Goal: Task Accomplishment & Management: Manage account settings

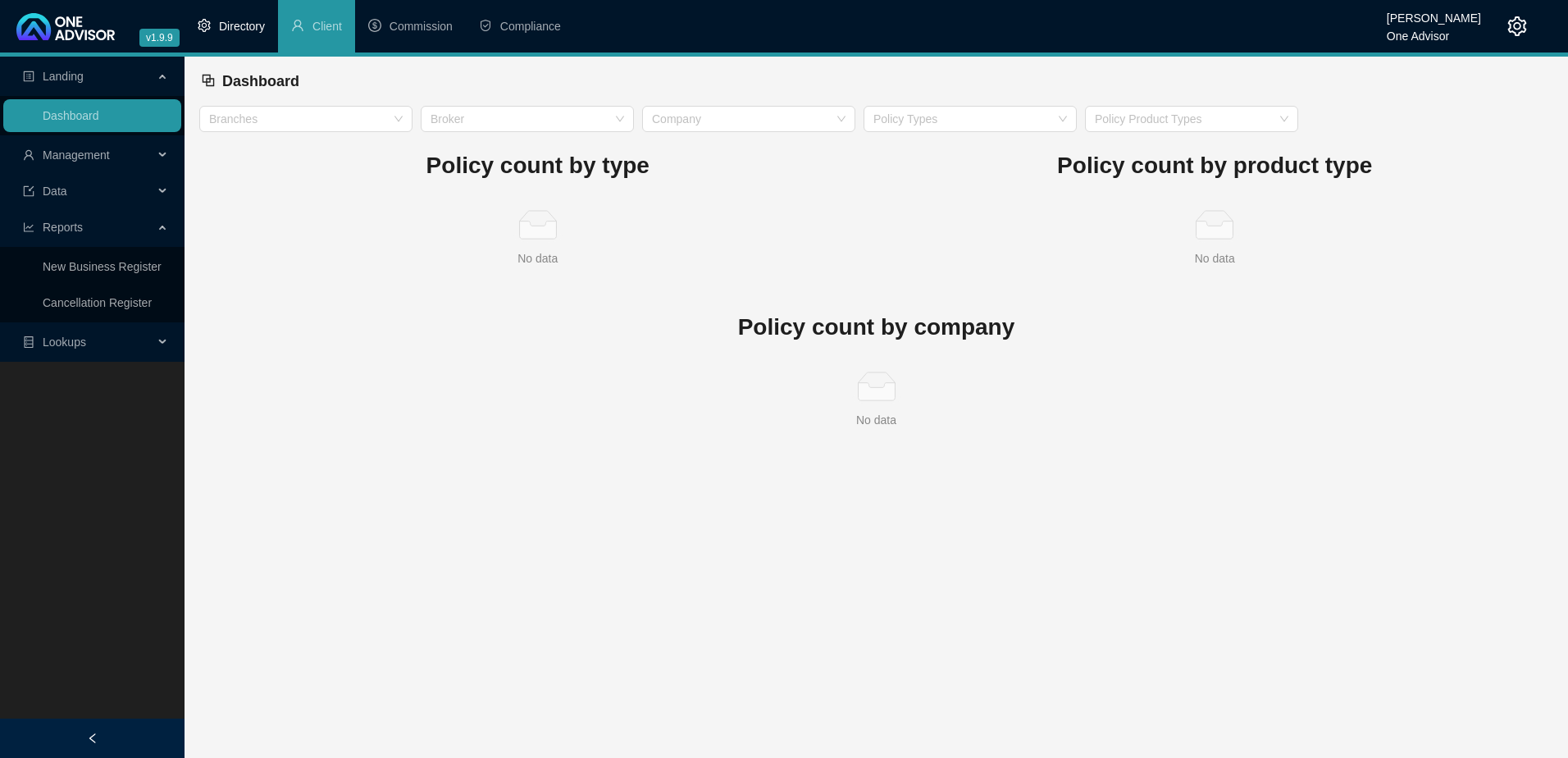
click at [238, 23] on span "Directory" at bounding box center [242, 27] width 46 height 13
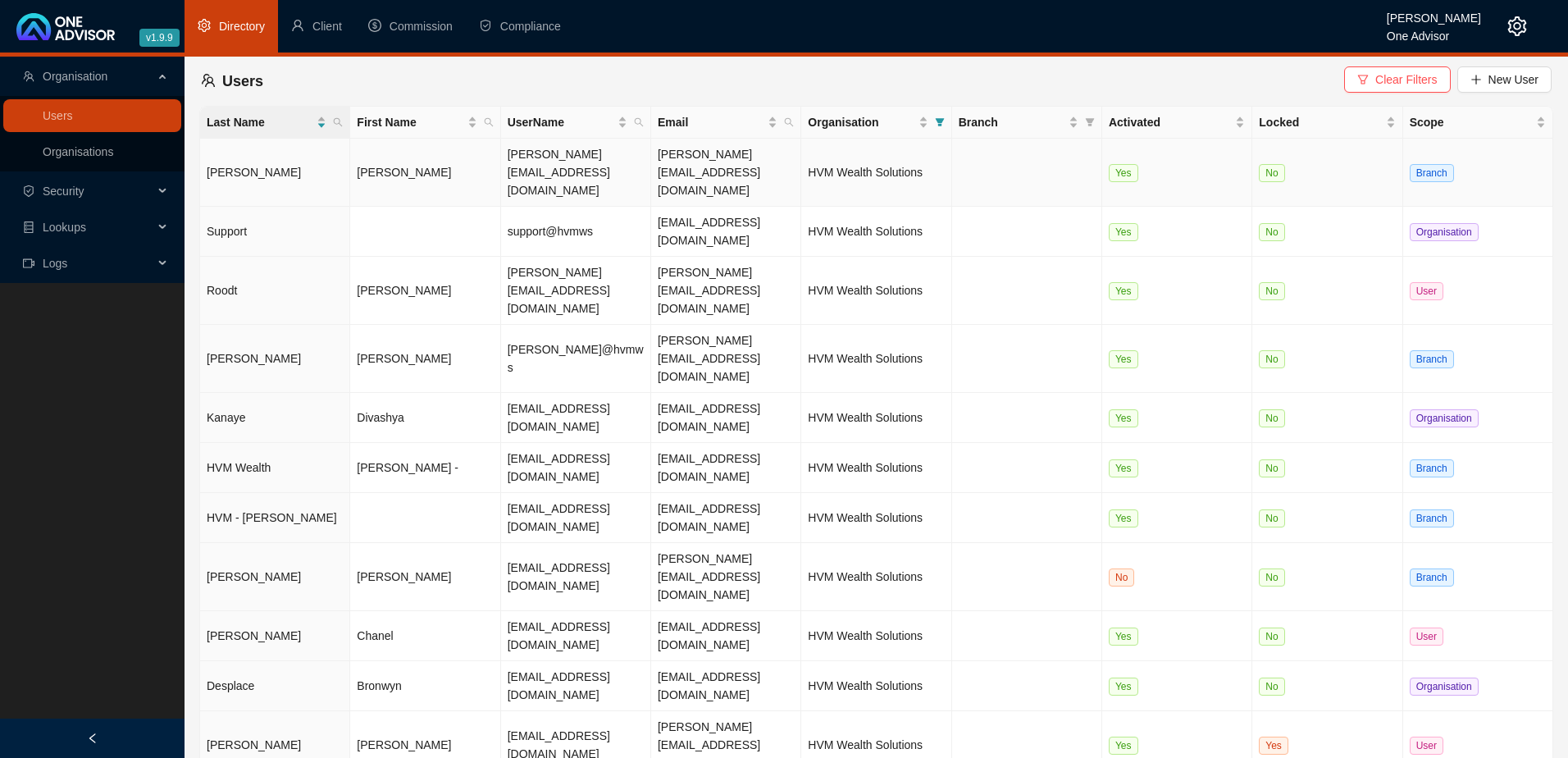
click at [430, 150] on td "[PERSON_NAME]" at bounding box center [424, 172] width 150 height 68
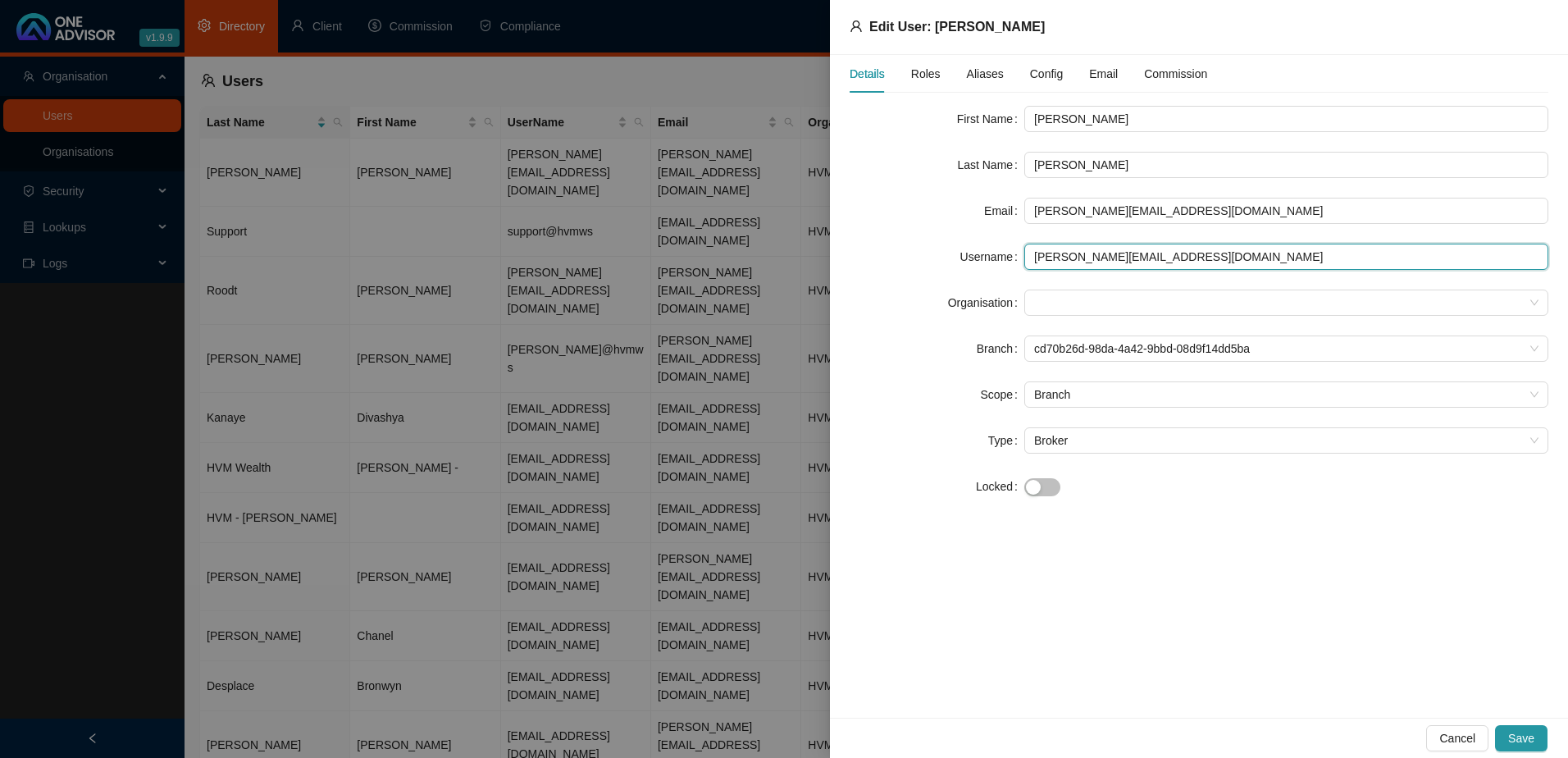
type input "[EMAIL_ADDRESS][DOMAIN_NAME]"
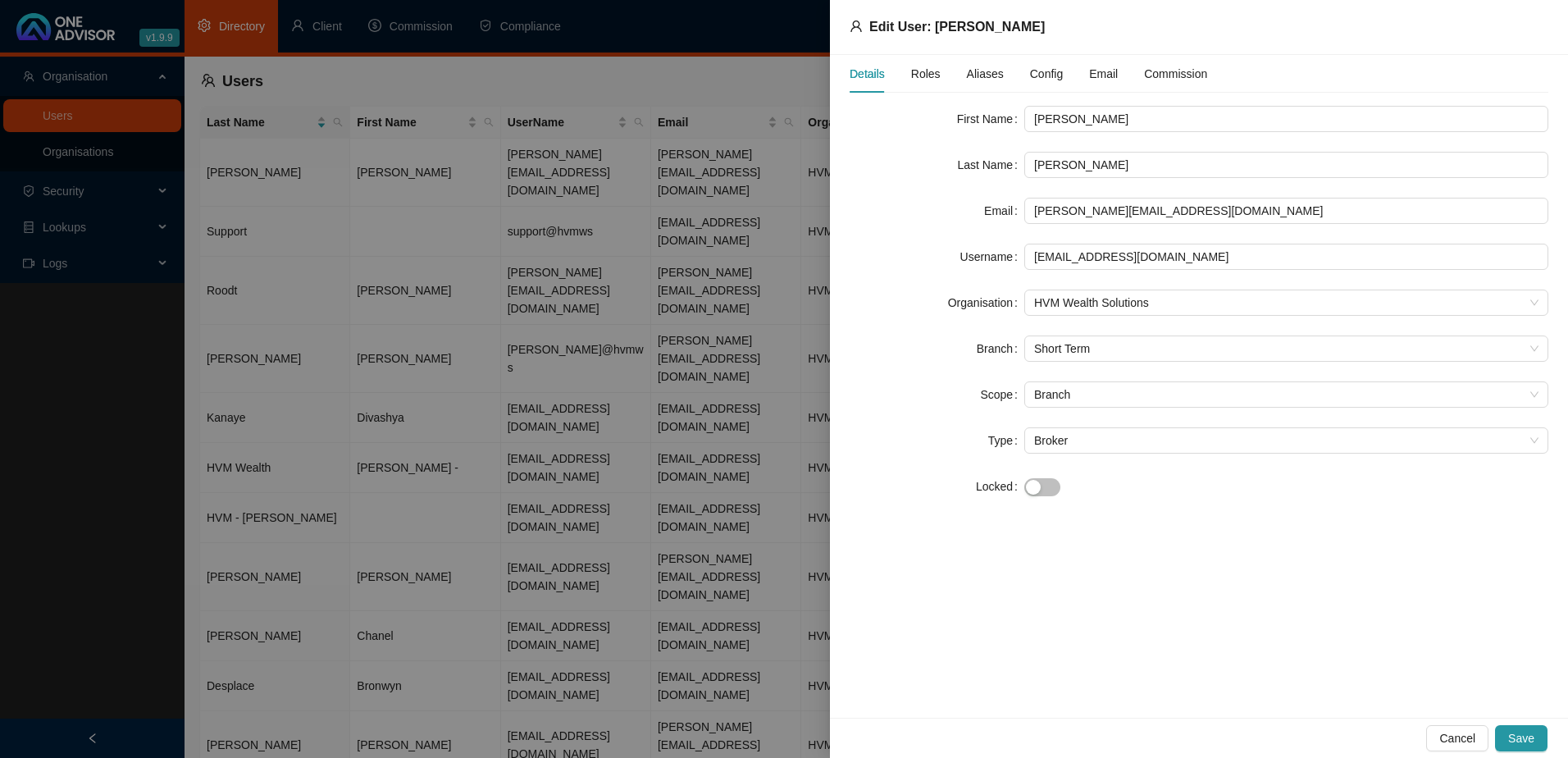
click at [139, 185] on div at bounding box center [784, 379] width 1568 height 758
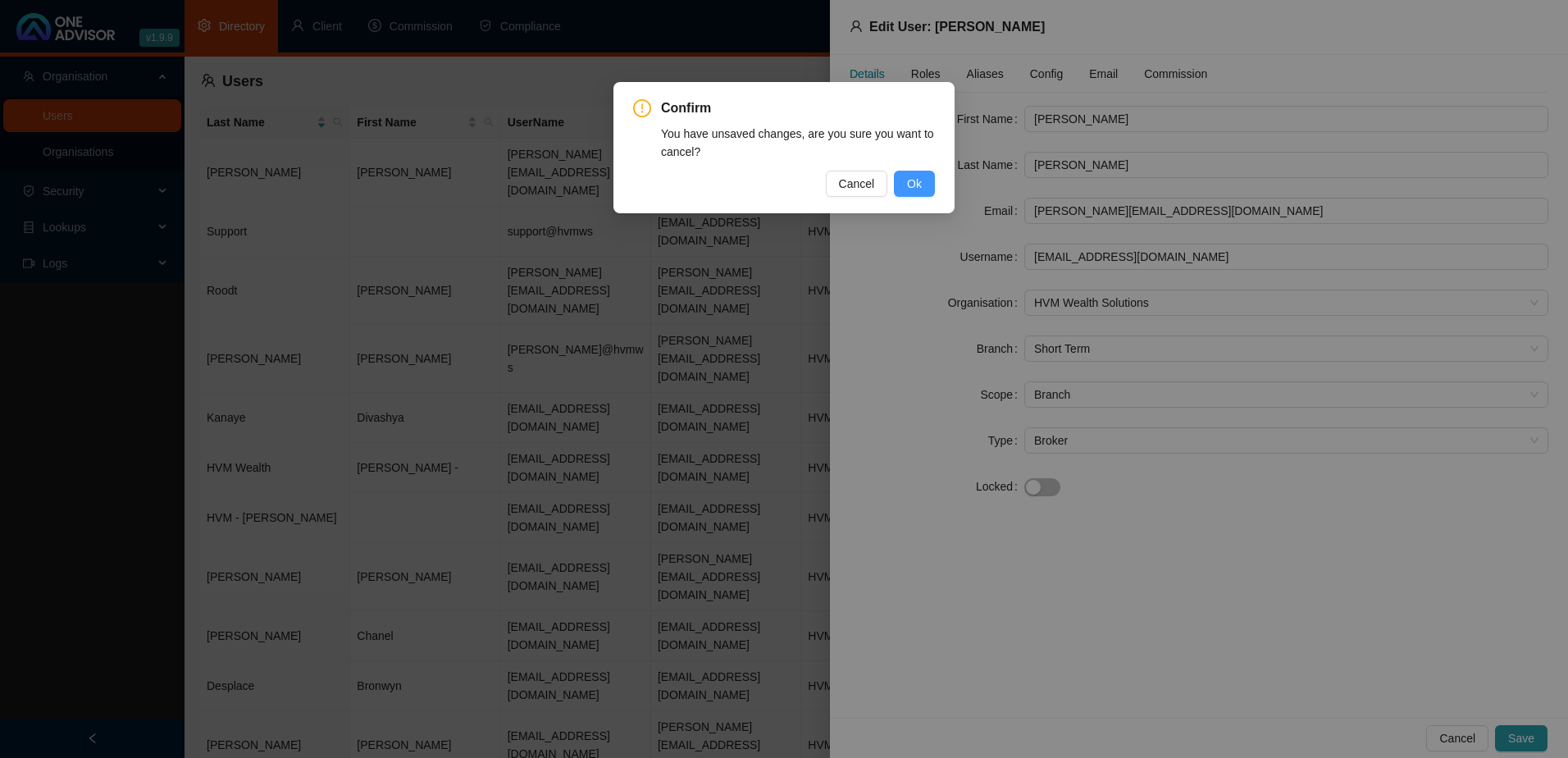
click at [905, 185] on button "Ok" at bounding box center [914, 183] width 41 height 26
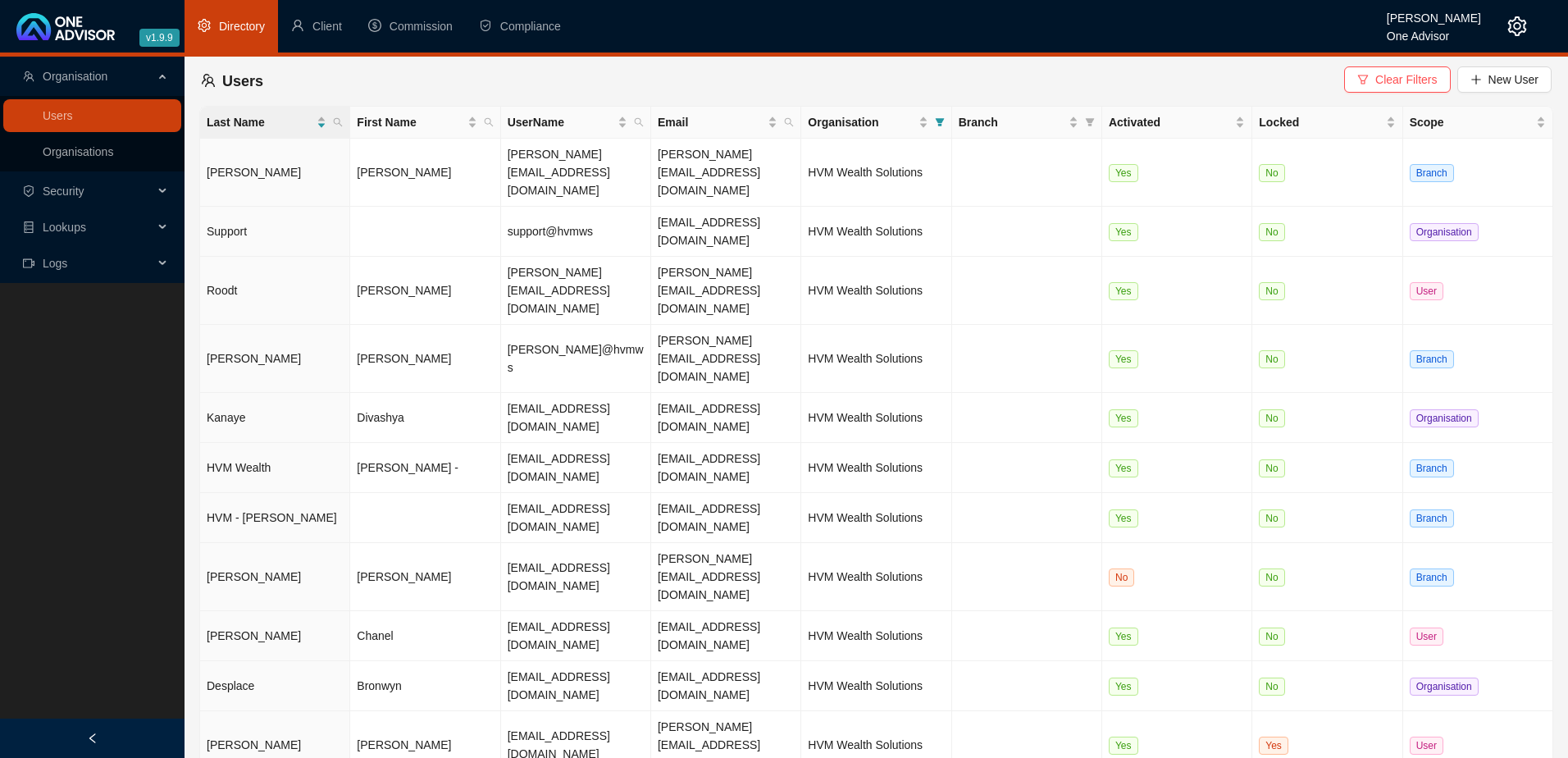
click at [153, 188] on div "Security" at bounding box center [92, 191] width 178 height 33
click at [72, 232] on link "Roles" at bounding box center [57, 231] width 29 height 13
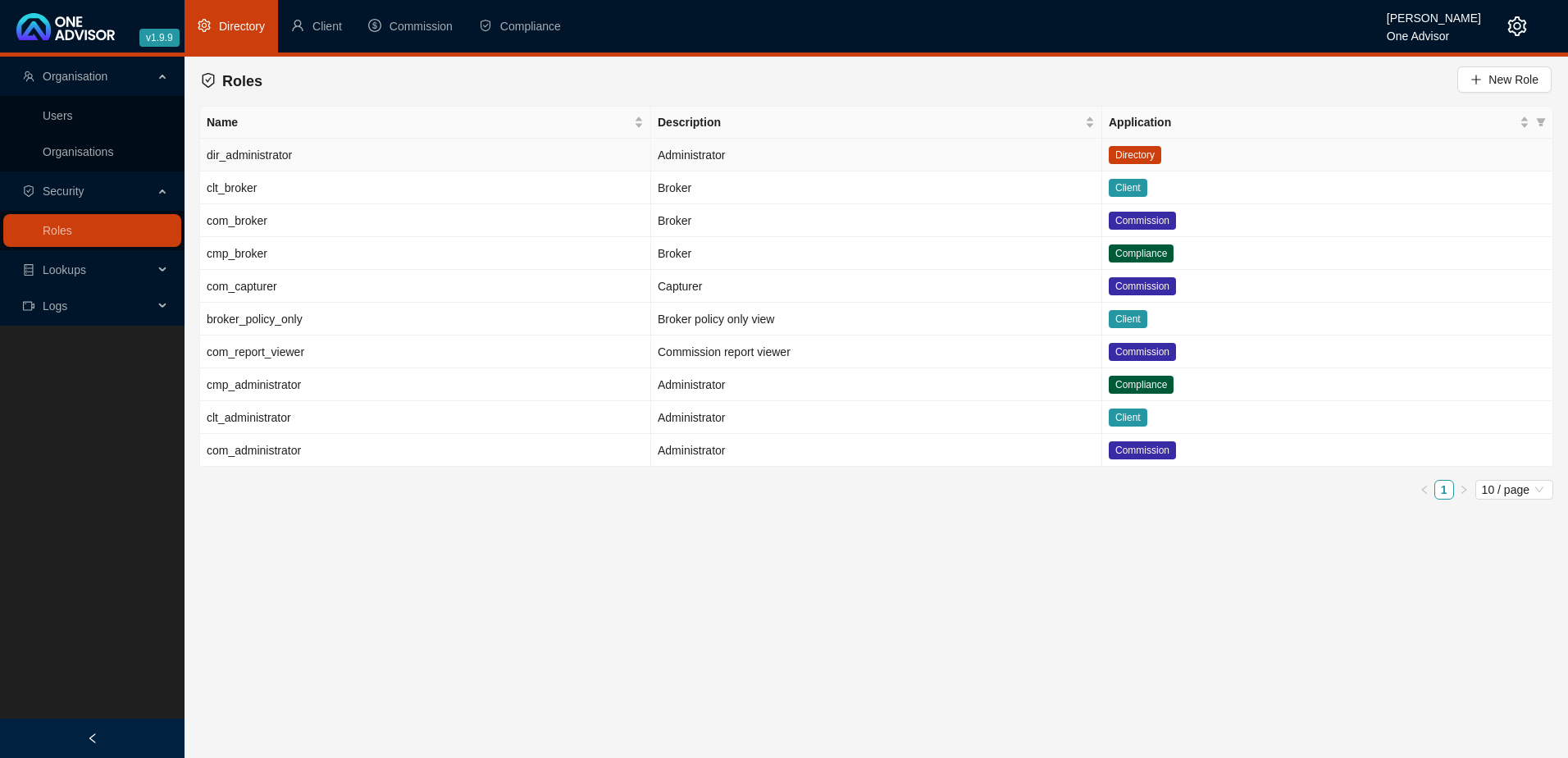
click at [391, 148] on td "dir_administrator" at bounding box center [425, 155] width 451 height 33
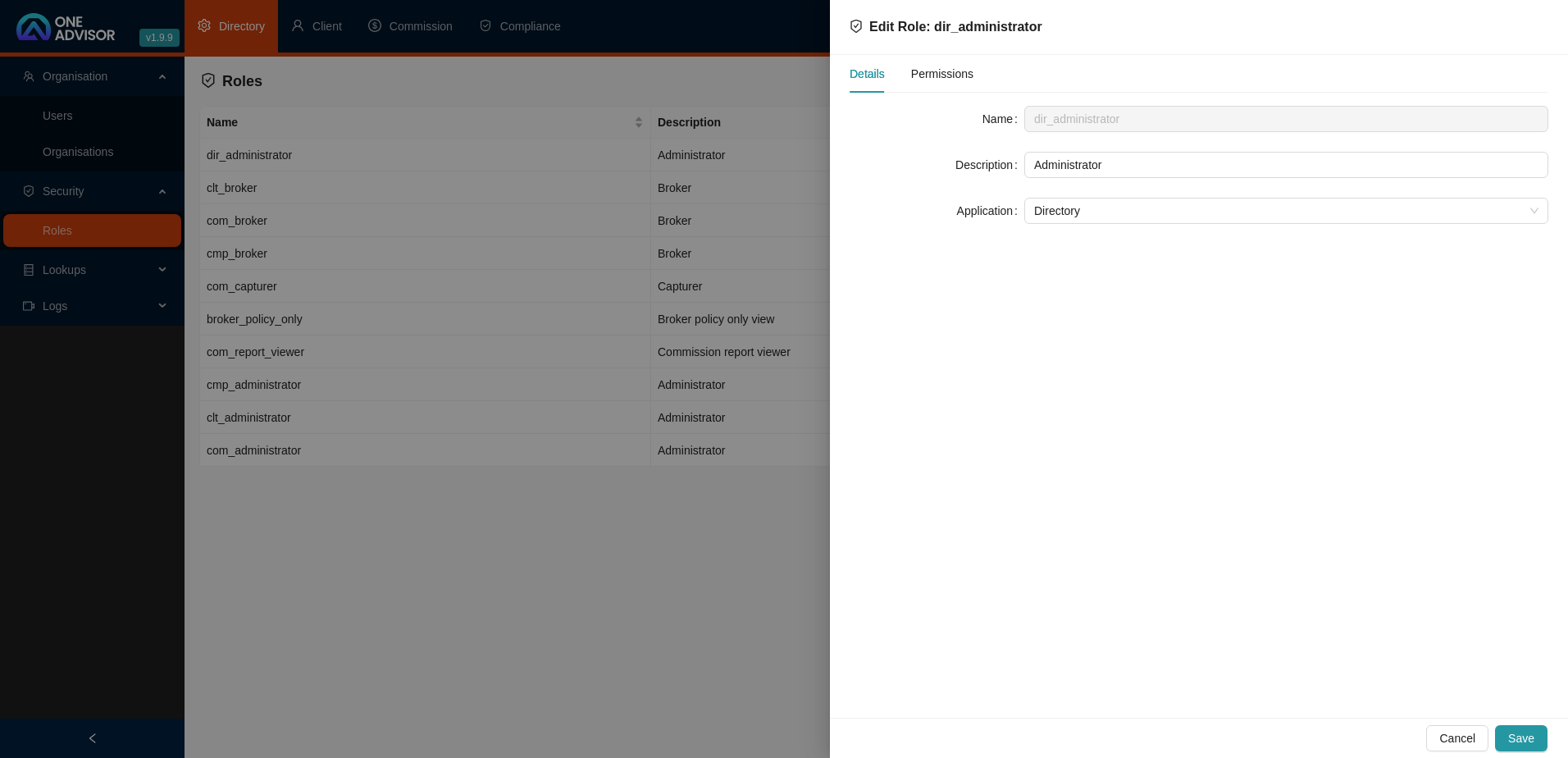
click at [951, 68] on span "Permissions" at bounding box center [942, 74] width 62 height 12
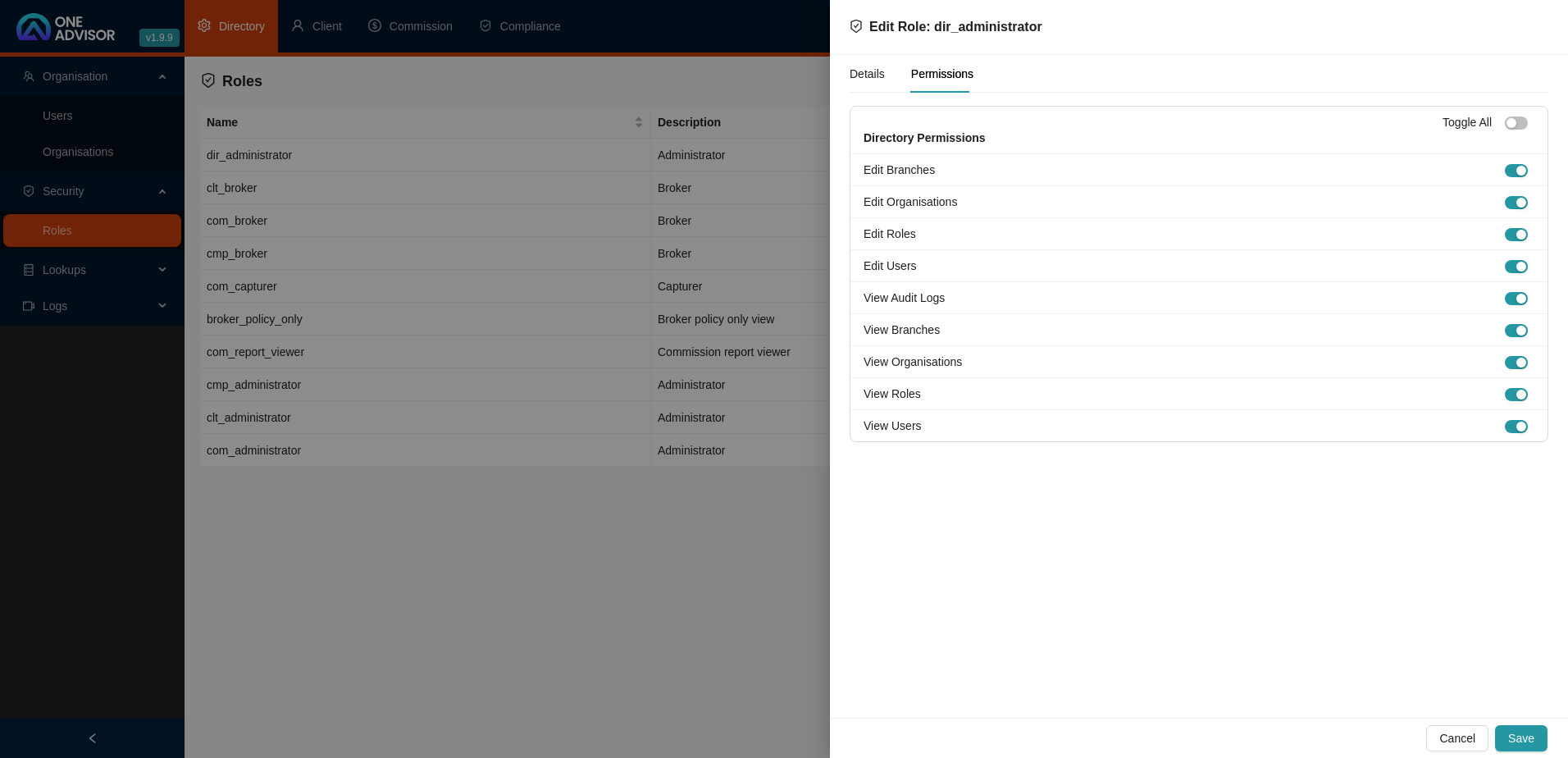
click at [447, 576] on div at bounding box center [784, 379] width 1568 height 758
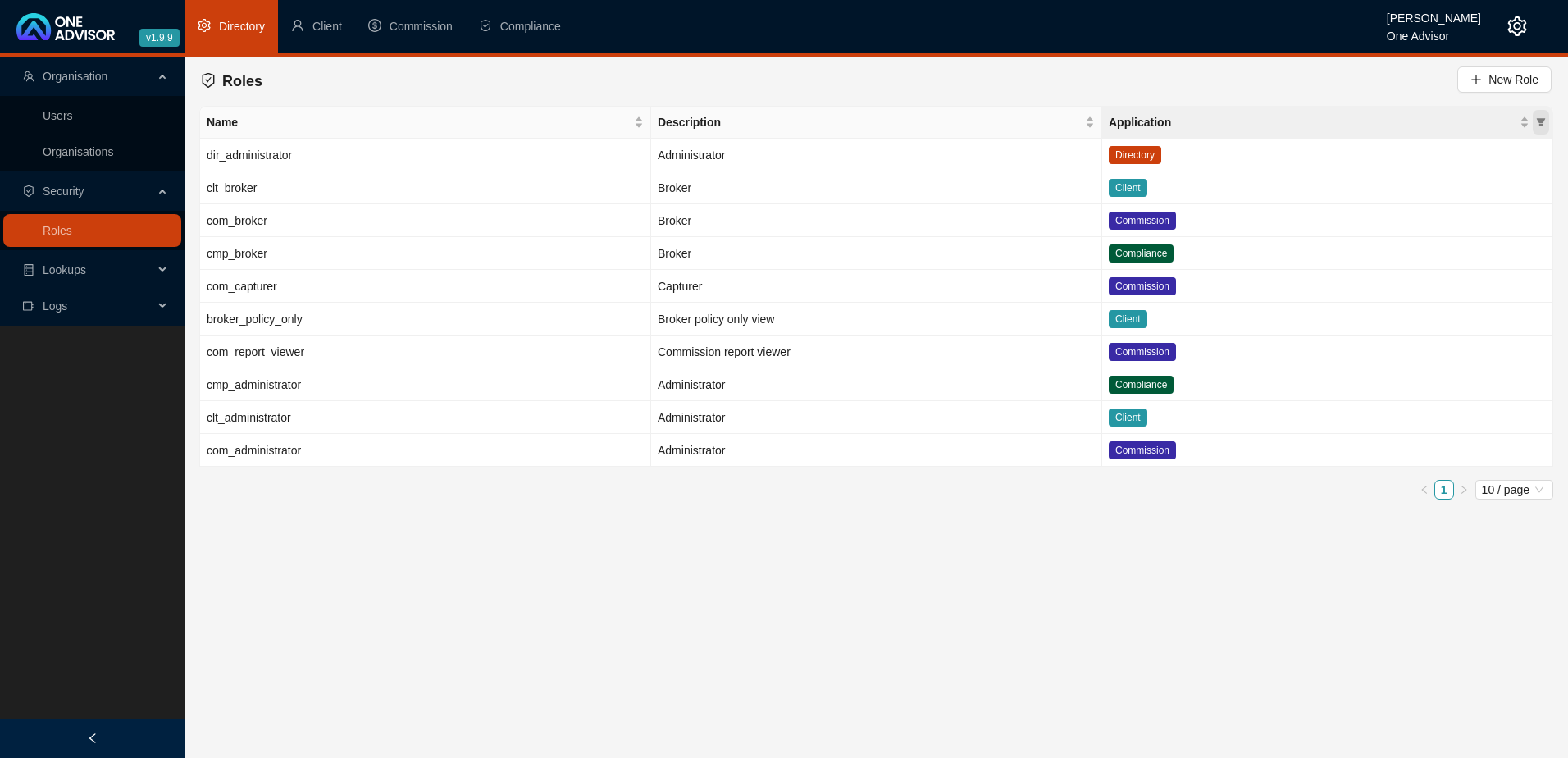
click at [1541, 119] on icon "filter" at bounding box center [1541, 122] width 9 height 8
click at [1458, 147] on input "checkbox" at bounding box center [1460, 154] width 13 height 13
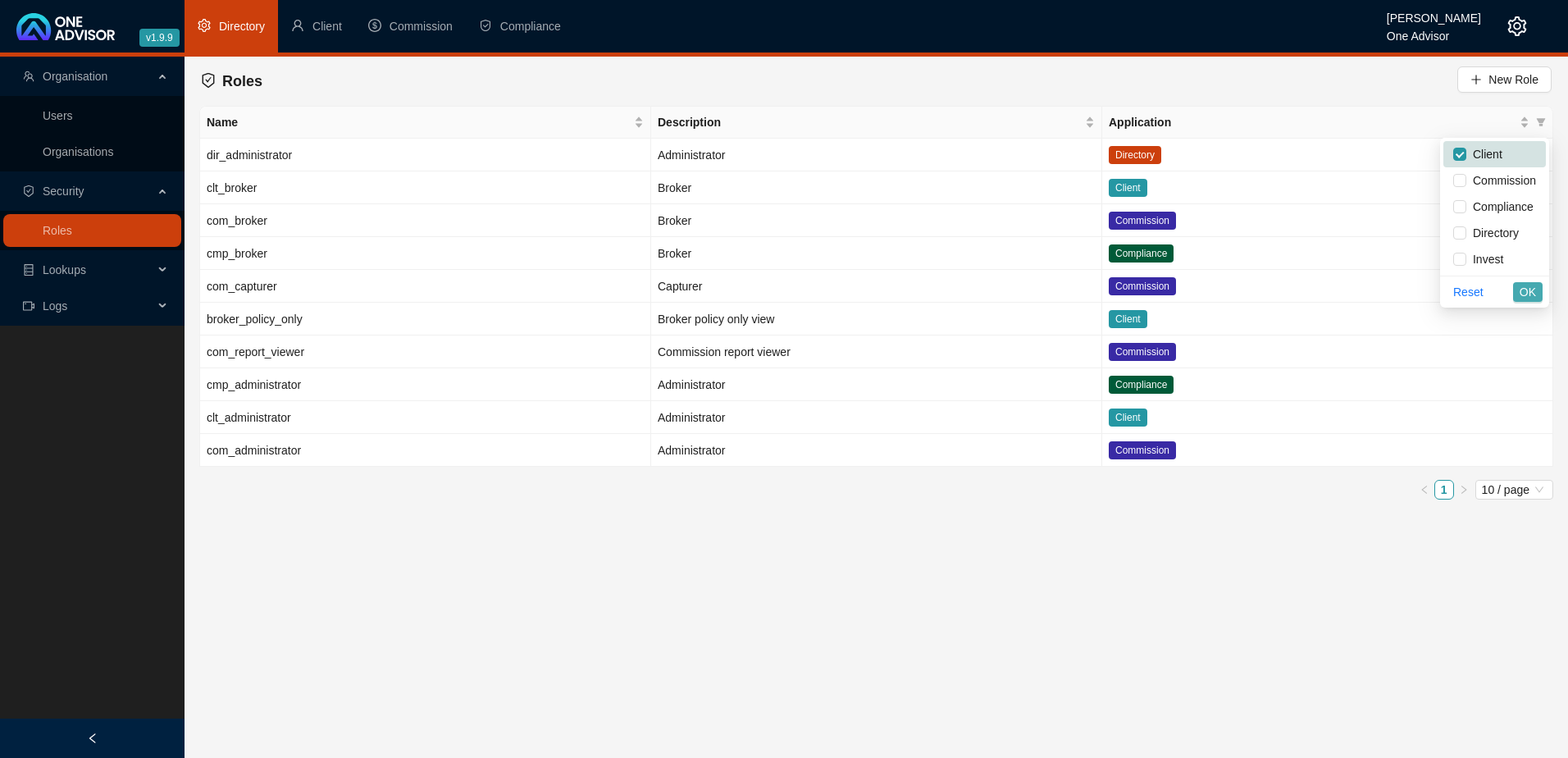
click at [1525, 291] on span "OK" at bounding box center [1528, 292] width 17 height 18
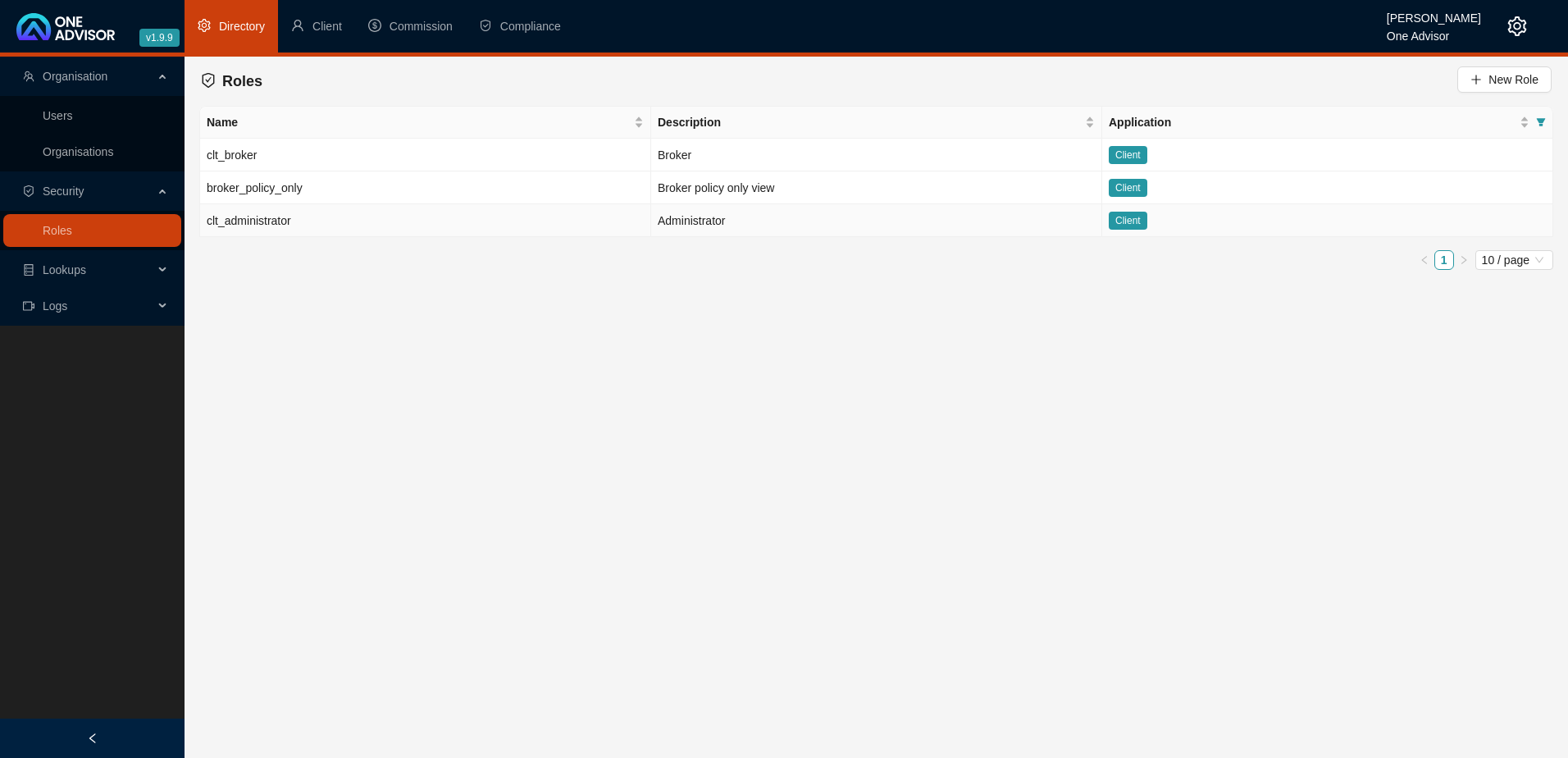
click at [391, 224] on td "clt_administrator" at bounding box center [425, 220] width 451 height 33
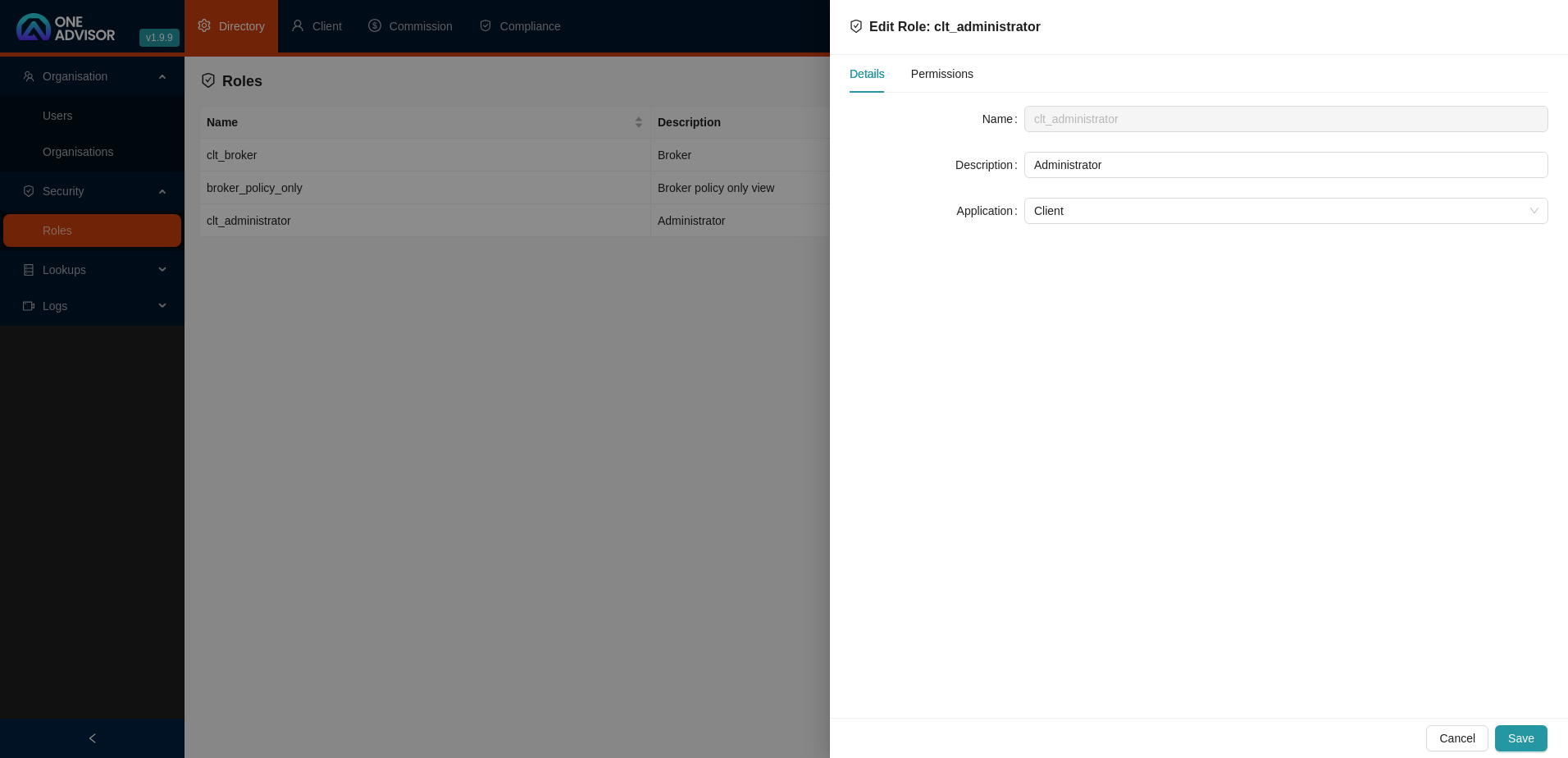
click at [940, 74] on span "Permissions" at bounding box center [942, 74] width 62 height 12
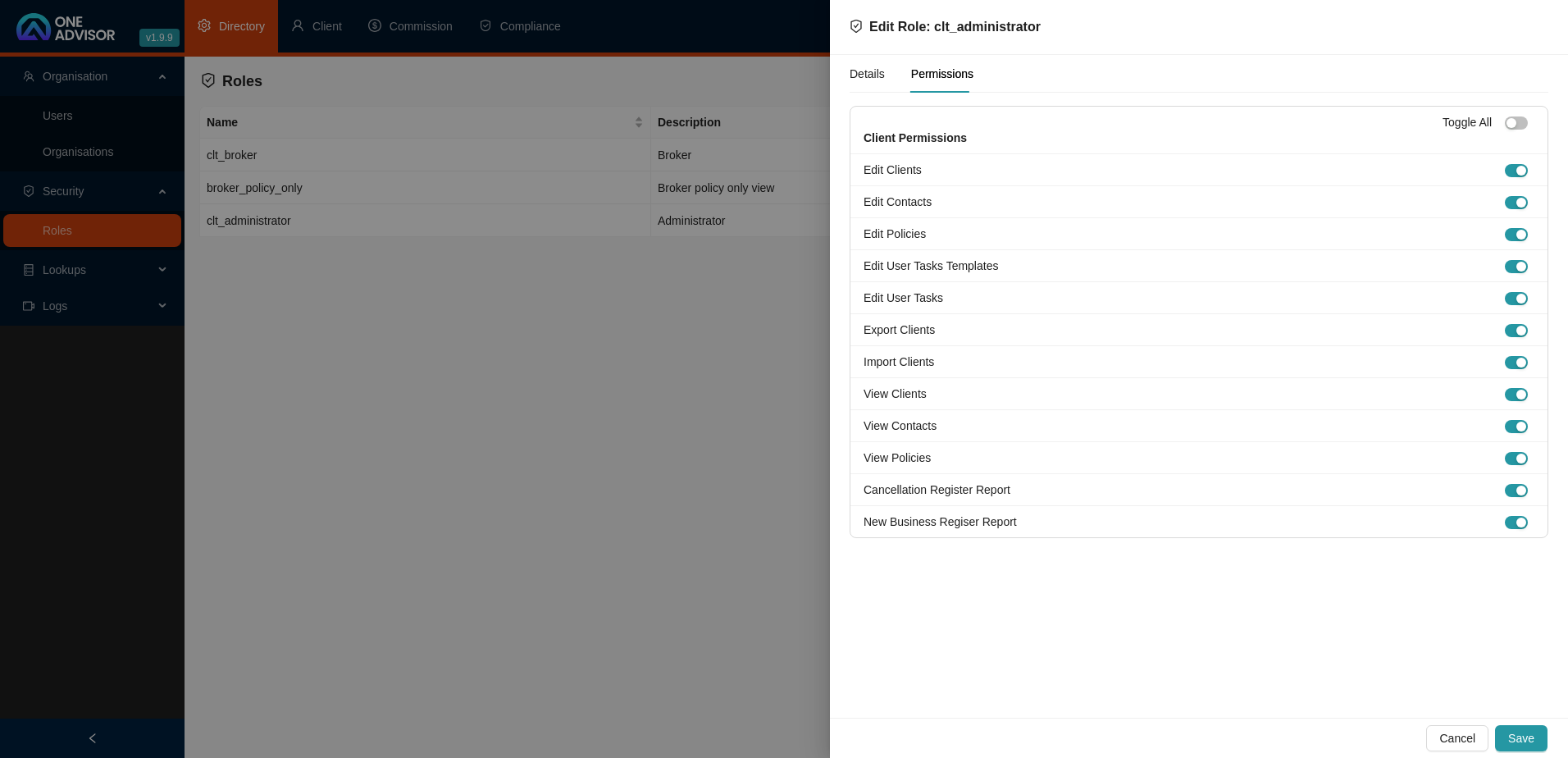
click at [435, 436] on div at bounding box center [784, 379] width 1568 height 758
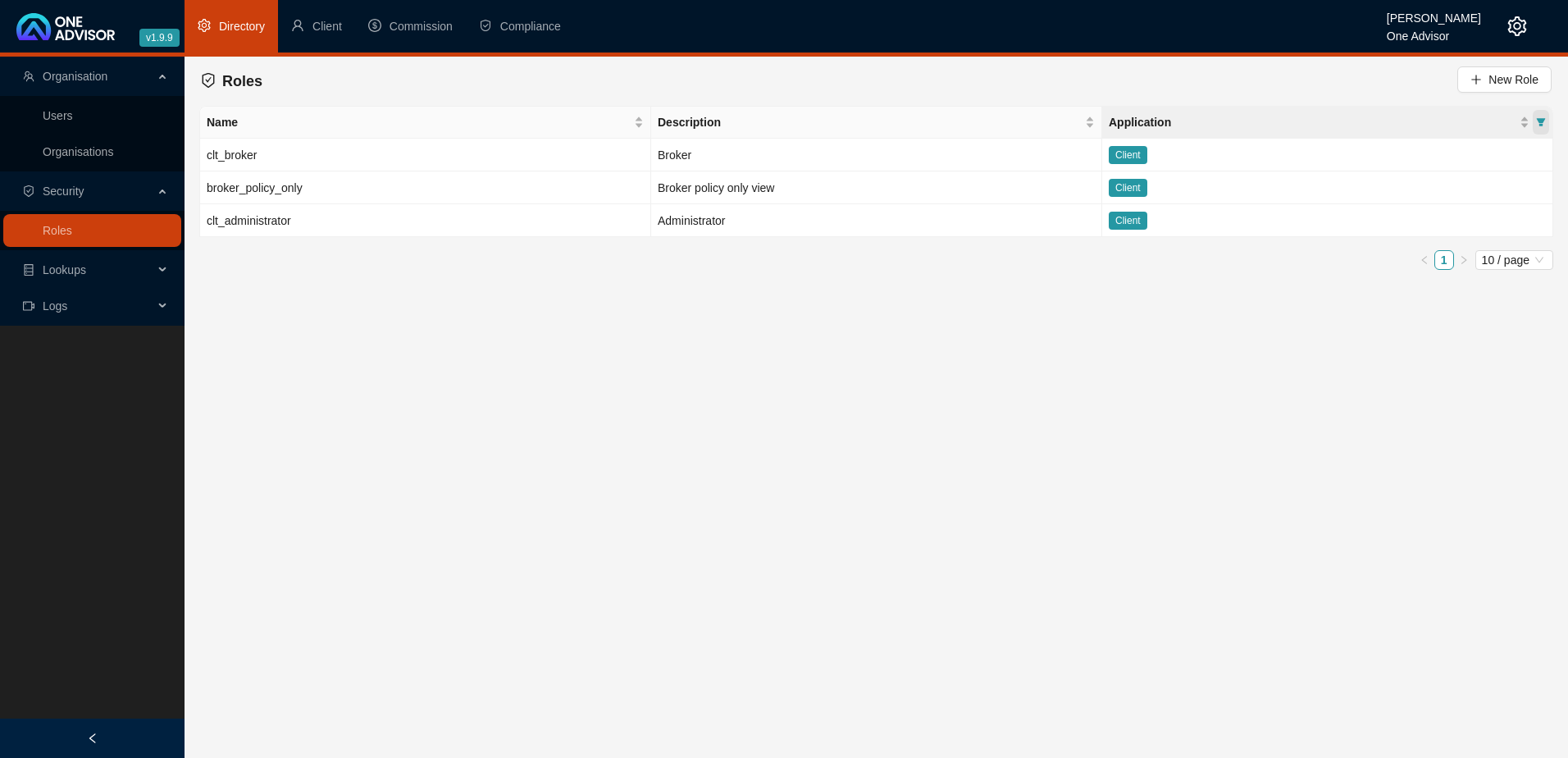
click at [1542, 119] on icon "filter" at bounding box center [1541, 122] width 9 height 8
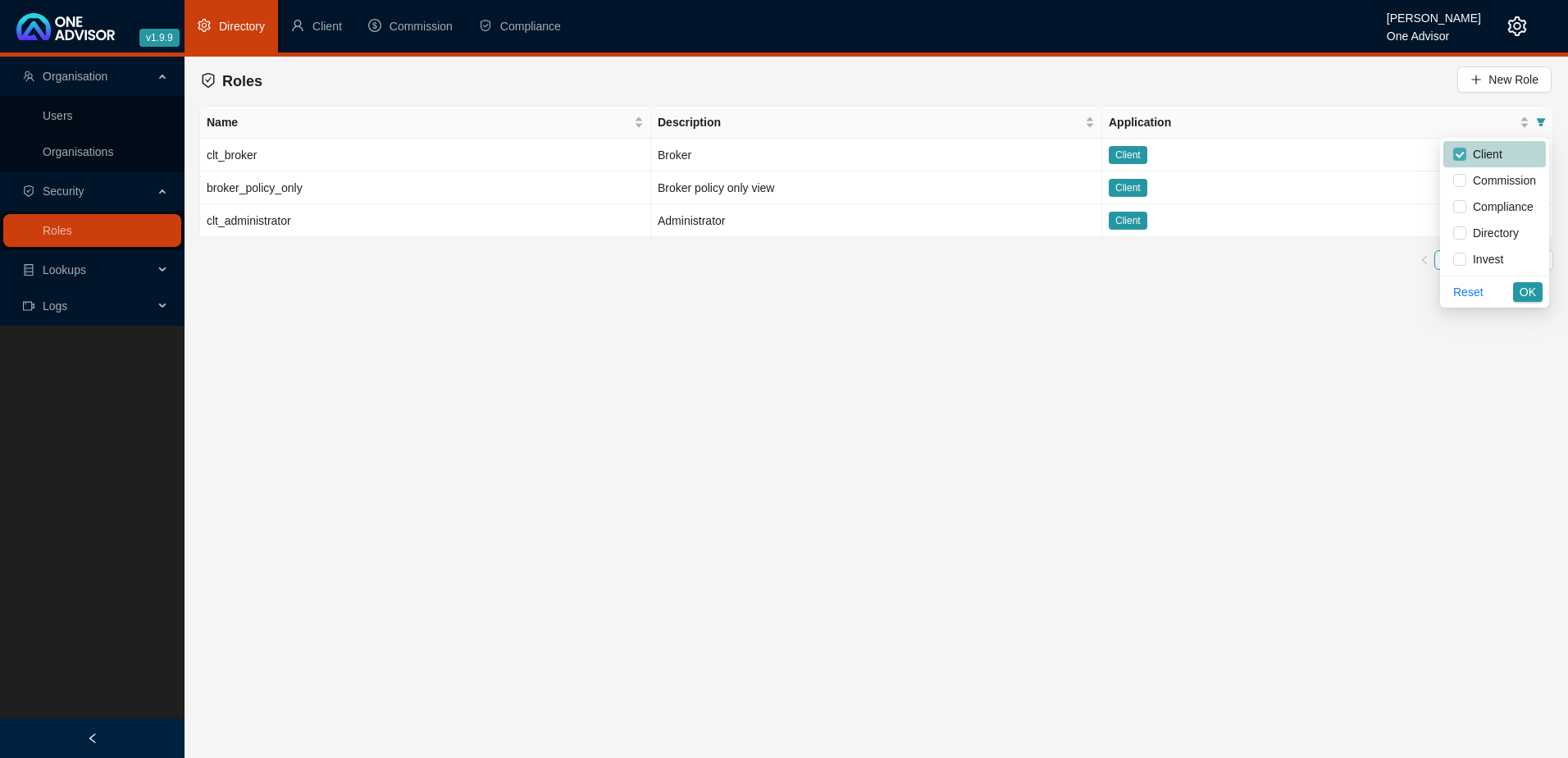
click at [1458, 154] on input "checkbox" at bounding box center [1460, 154] width 13 height 13
checkbox input "false"
click at [1462, 177] on input "checkbox" at bounding box center [1460, 181] width 13 height 13
click at [1526, 288] on span "OK" at bounding box center [1528, 292] width 17 height 18
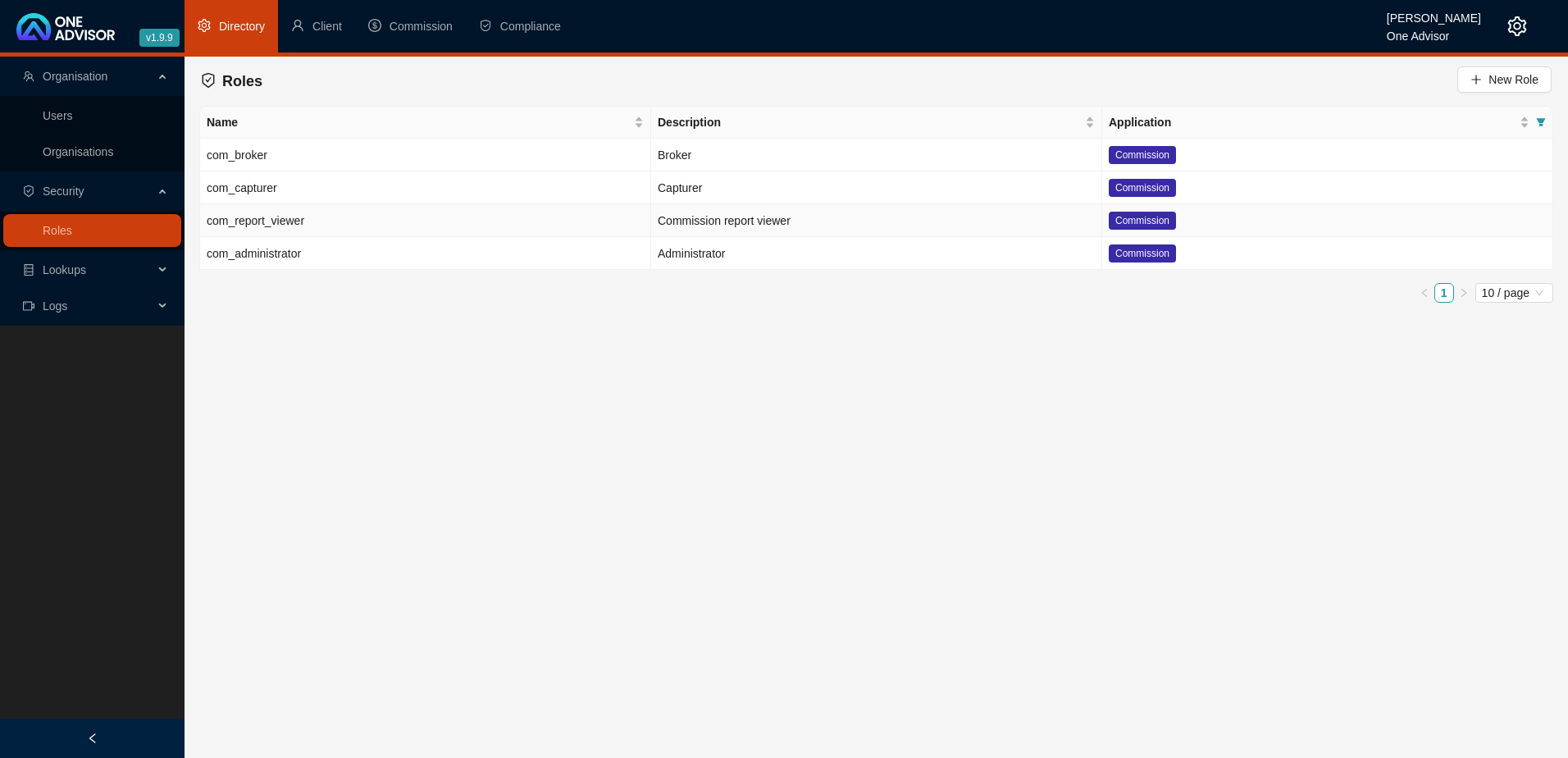
click at [326, 218] on td "com_report_viewer" at bounding box center [425, 220] width 451 height 33
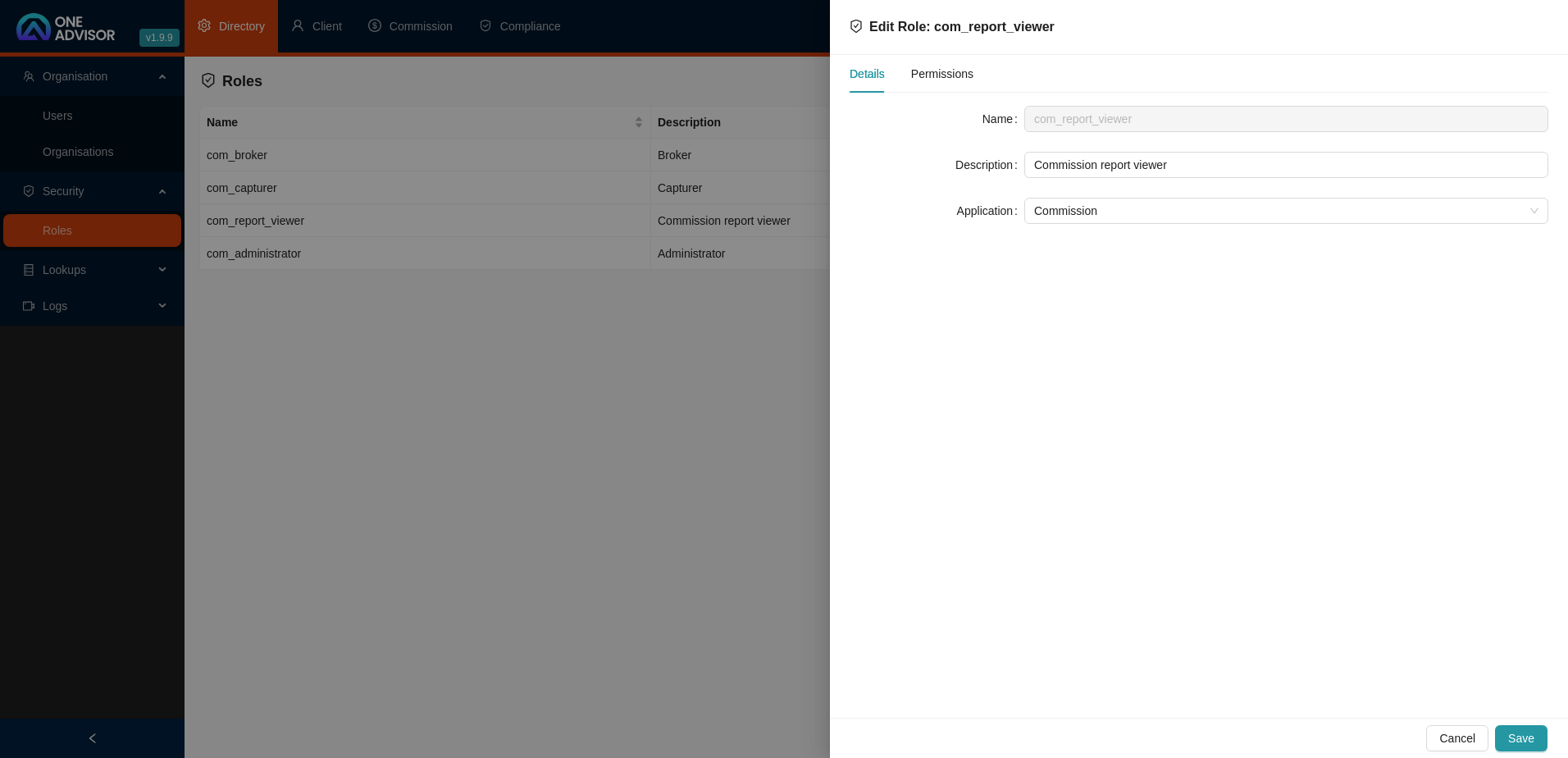
click at [948, 75] on span "Permissions" at bounding box center [942, 74] width 62 height 12
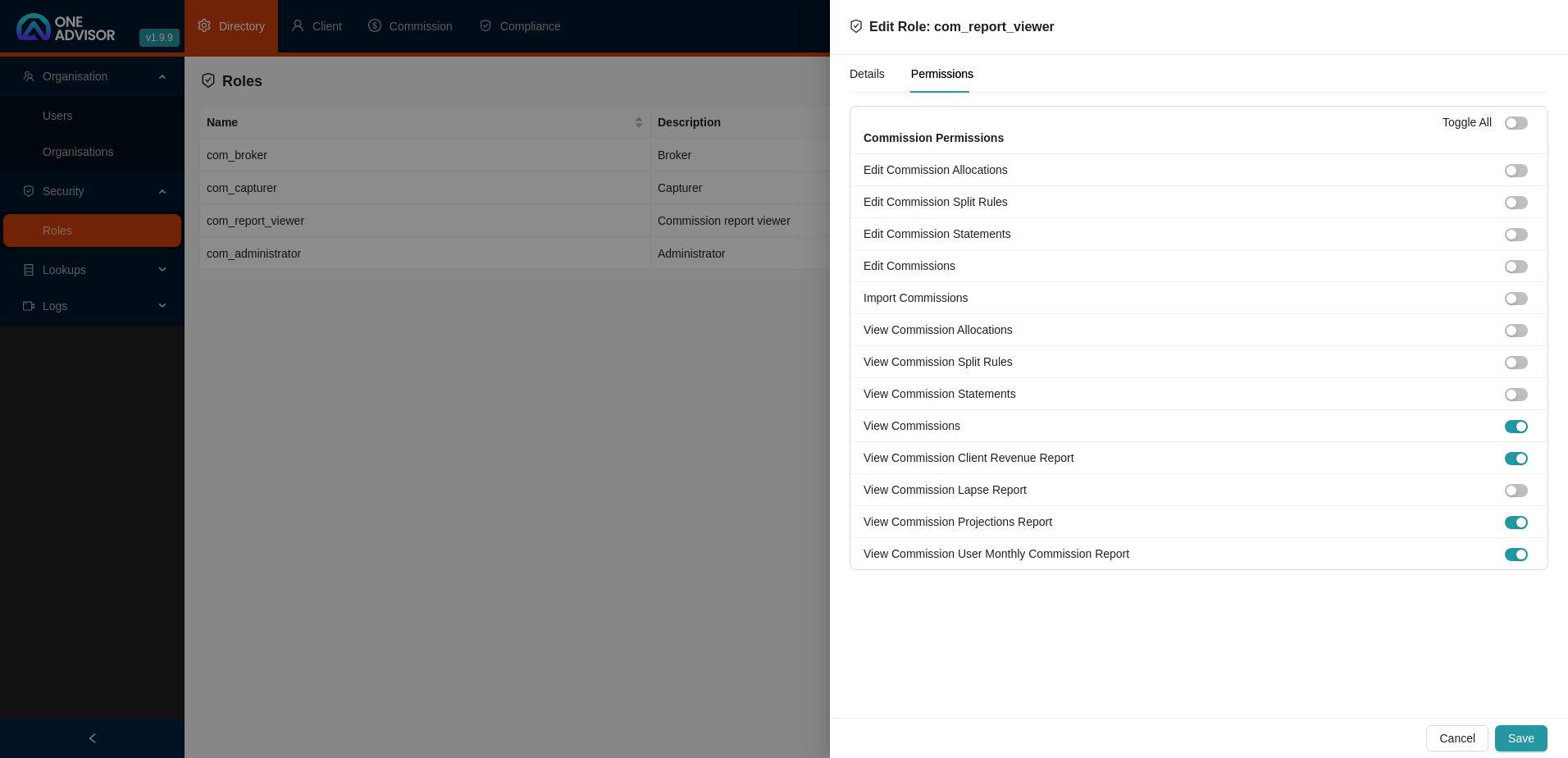
click at [479, 502] on div at bounding box center [784, 379] width 1568 height 758
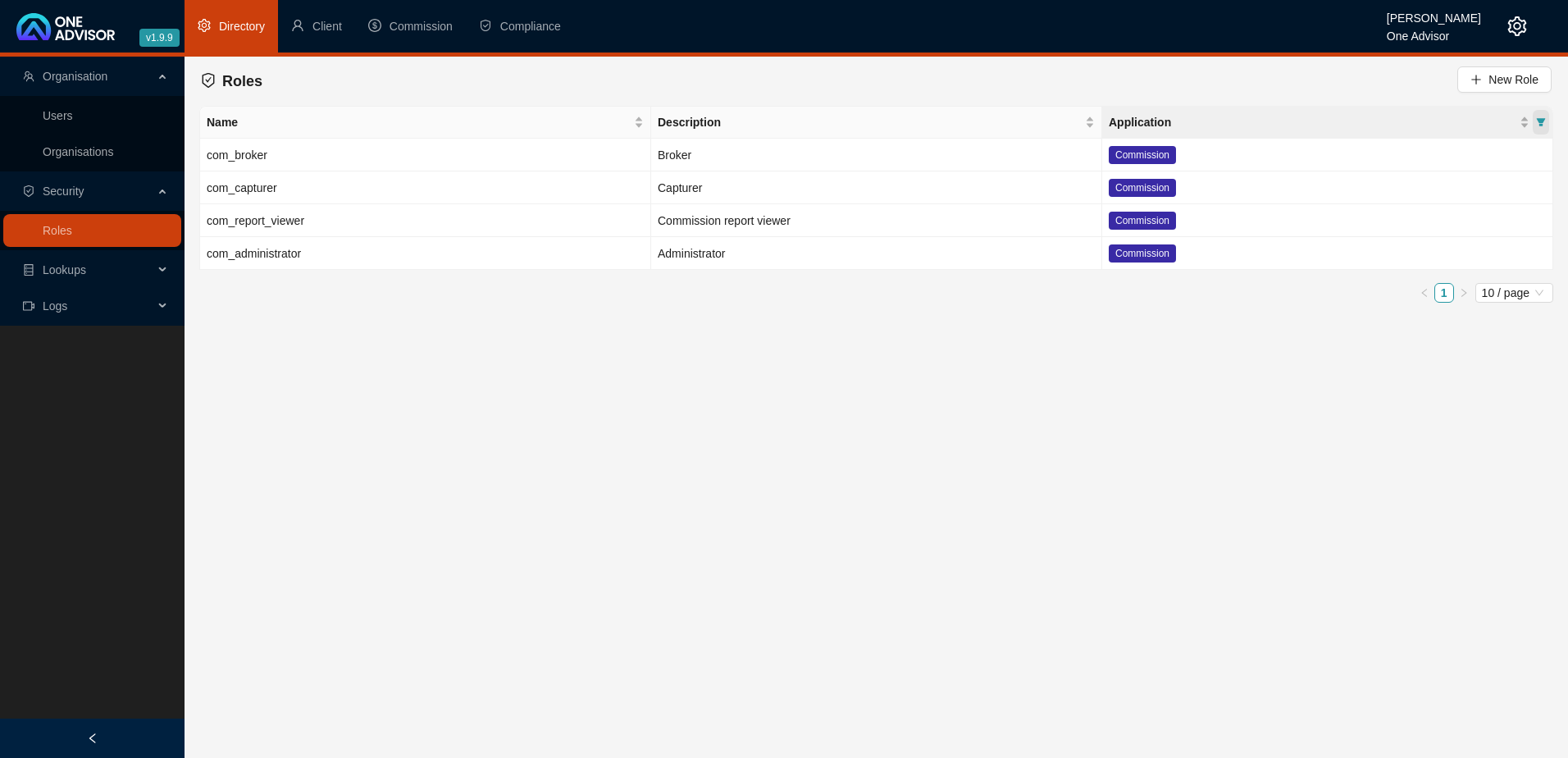
click at [1542, 117] on icon "filter" at bounding box center [1541, 122] width 10 height 10
click at [1473, 293] on span "Reset" at bounding box center [1468, 292] width 30 height 18
checkbox input "false"
click at [888, 375] on main "Organisation Users Organisations Security Roles Lookups Logs Roles New Role Nam…" at bounding box center [784, 407] width 1568 height 701
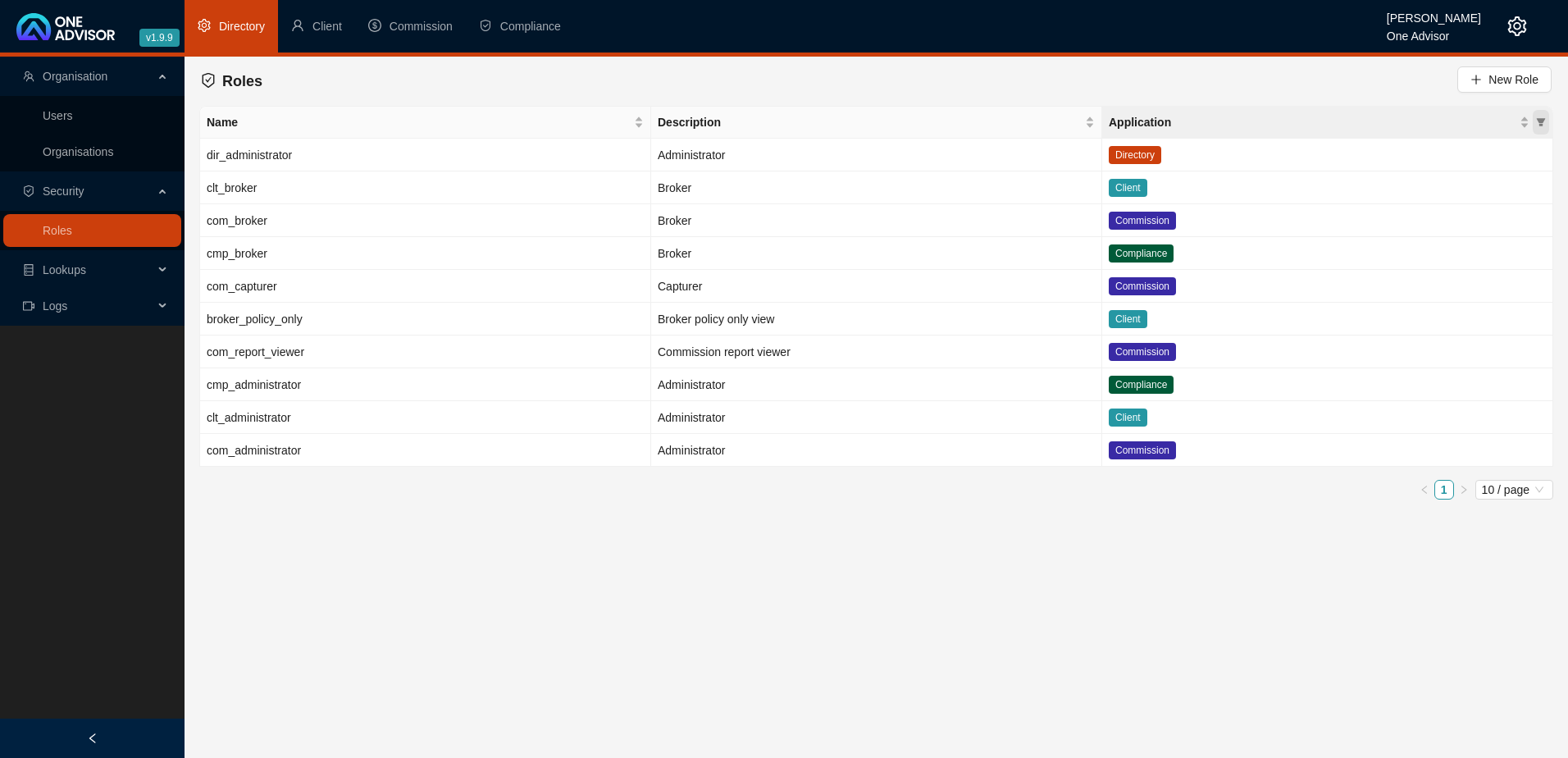
click at [1536, 121] on icon "filter" at bounding box center [1541, 122] width 10 height 10
click at [1462, 233] on input "checkbox" at bounding box center [1460, 233] width 13 height 13
checkbox input "true"
click at [1525, 289] on span "OK" at bounding box center [1528, 292] width 17 height 18
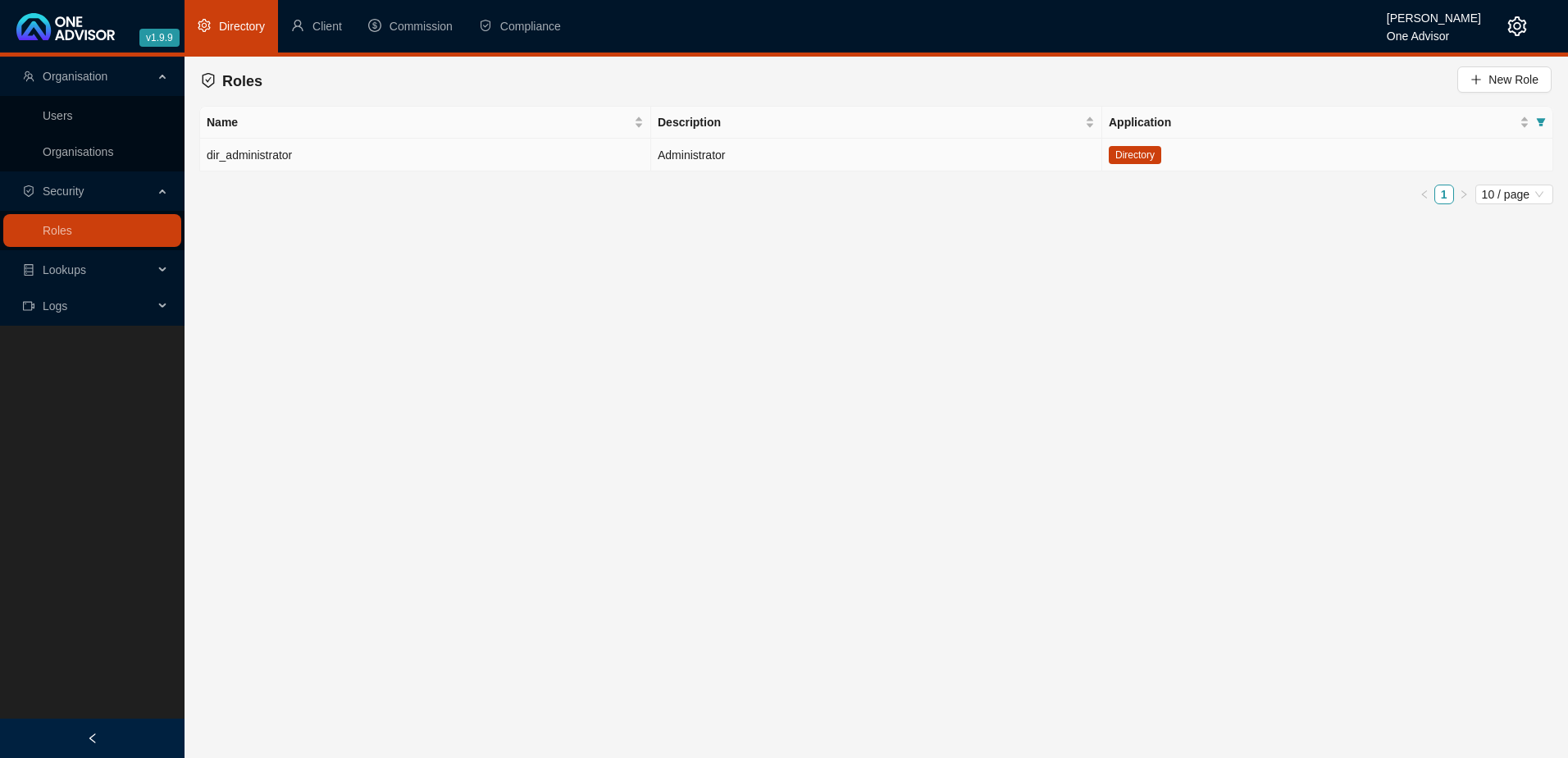
click at [851, 153] on td "Administrator" at bounding box center [876, 155] width 451 height 33
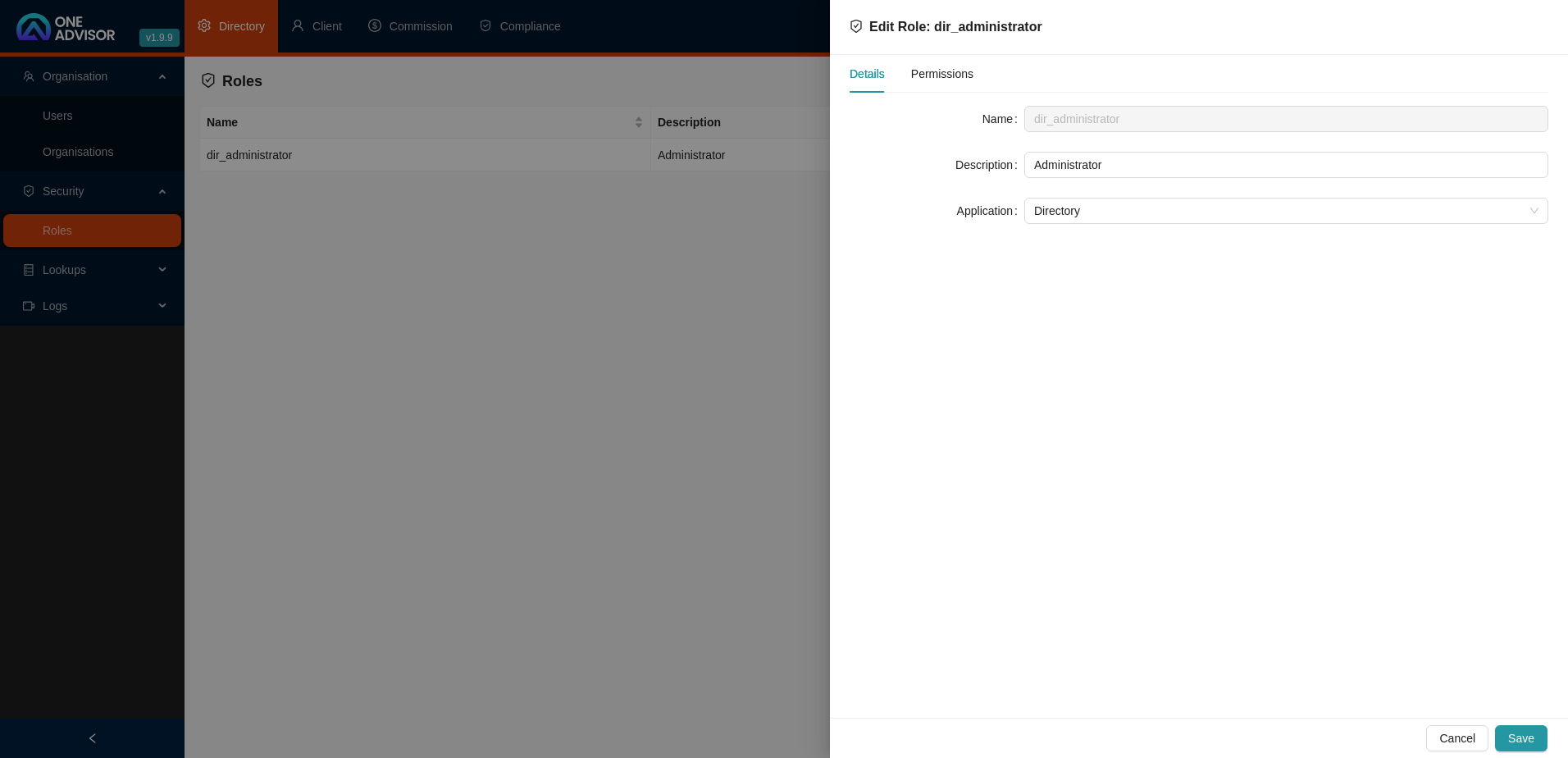
click at [957, 68] on span "Permissions" at bounding box center [942, 74] width 62 height 12
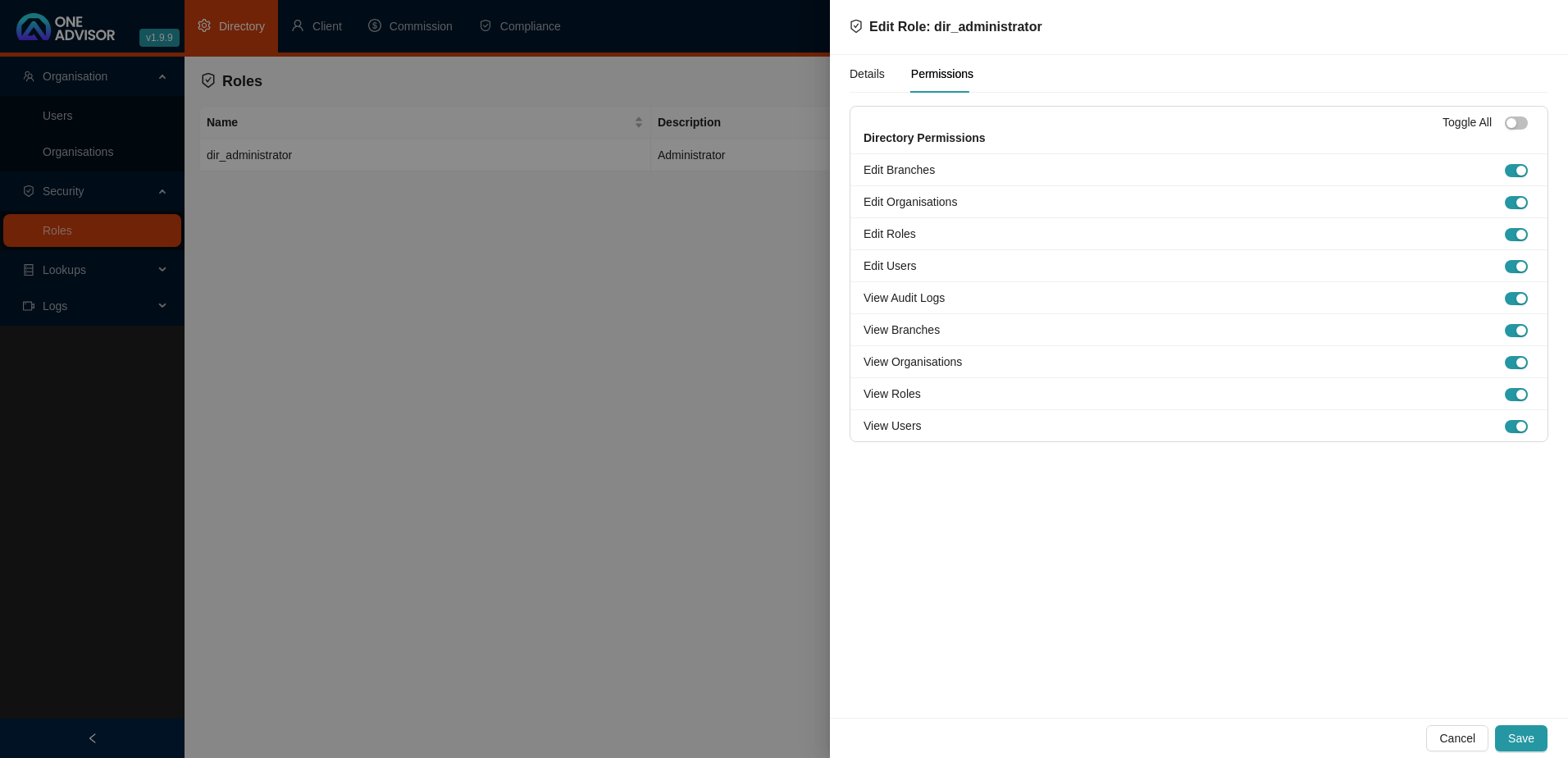
click at [519, 313] on div at bounding box center [784, 379] width 1568 height 758
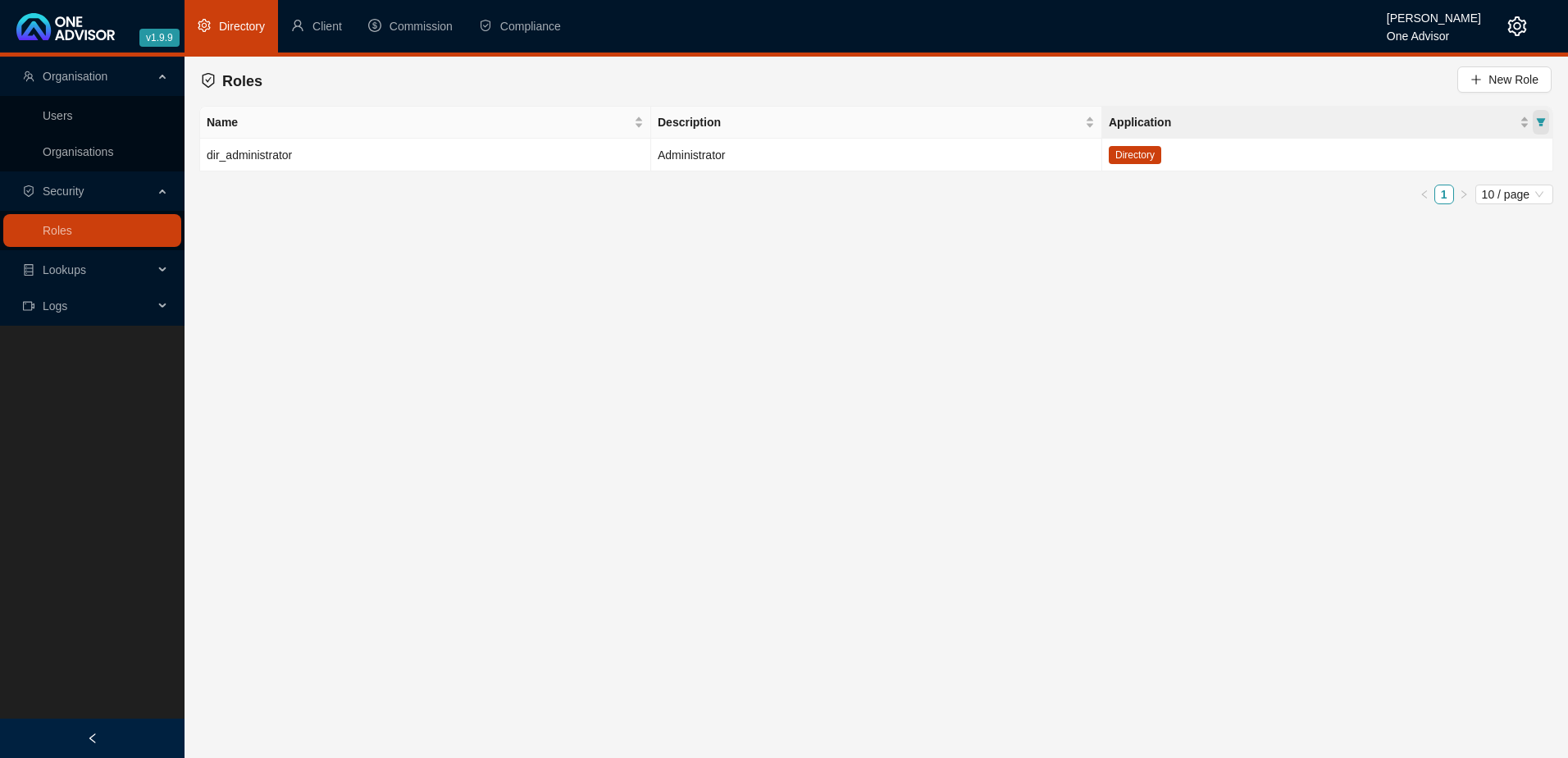
click at [1538, 119] on icon "filter" at bounding box center [1541, 122] width 9 height 8
click at [1464, 148] on input "checkbox" at bounding box center [1460, 154] width 13 height 13
checkbox input "true"
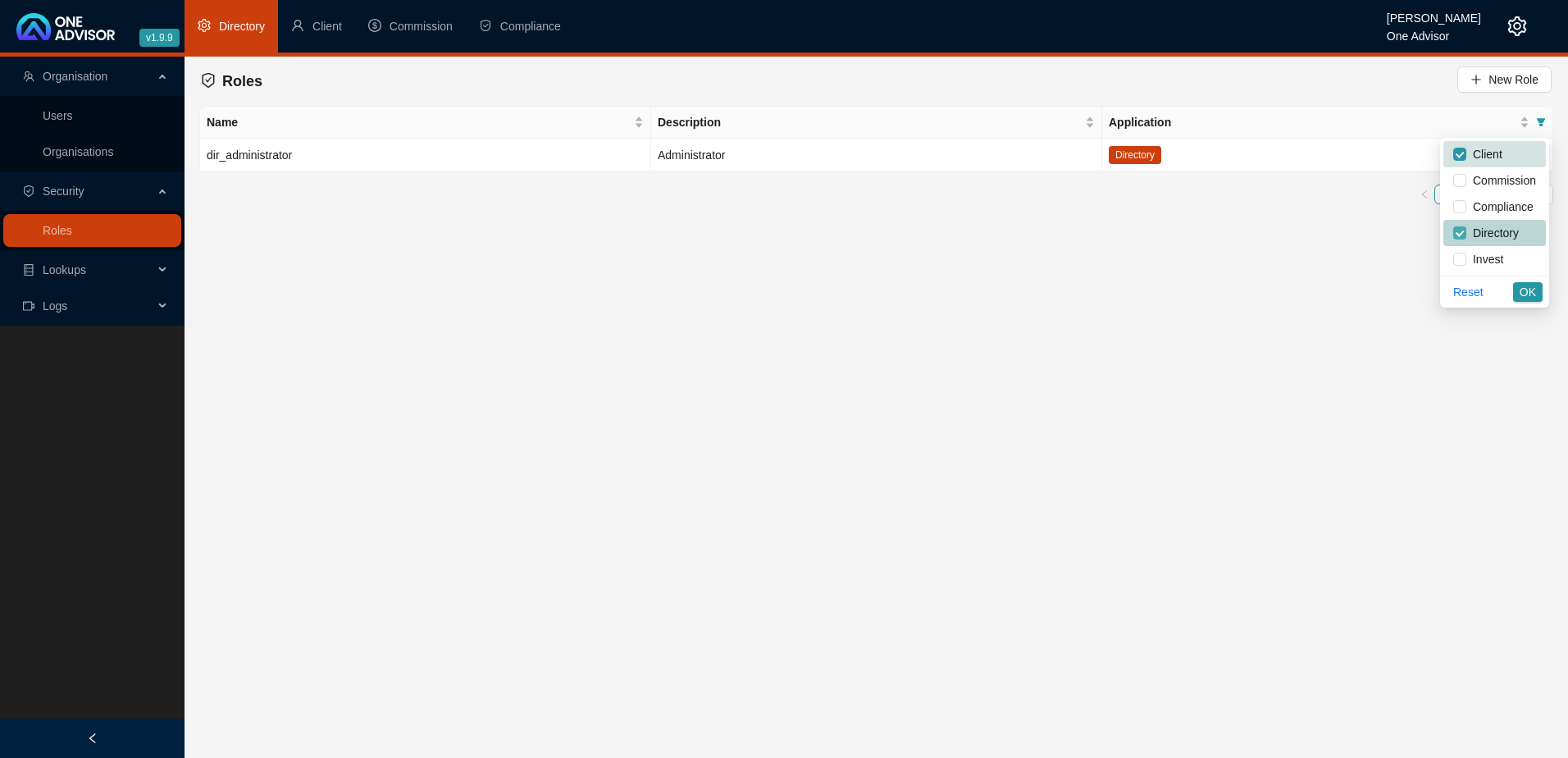
click at [1463, 234] on input "checkbox" at bounding box center [1460, 233] width 13 height 13
checkbox input "false"
click at [1536, 289] on button "OK" at bounding box center [1527, 292] width 29 height 20
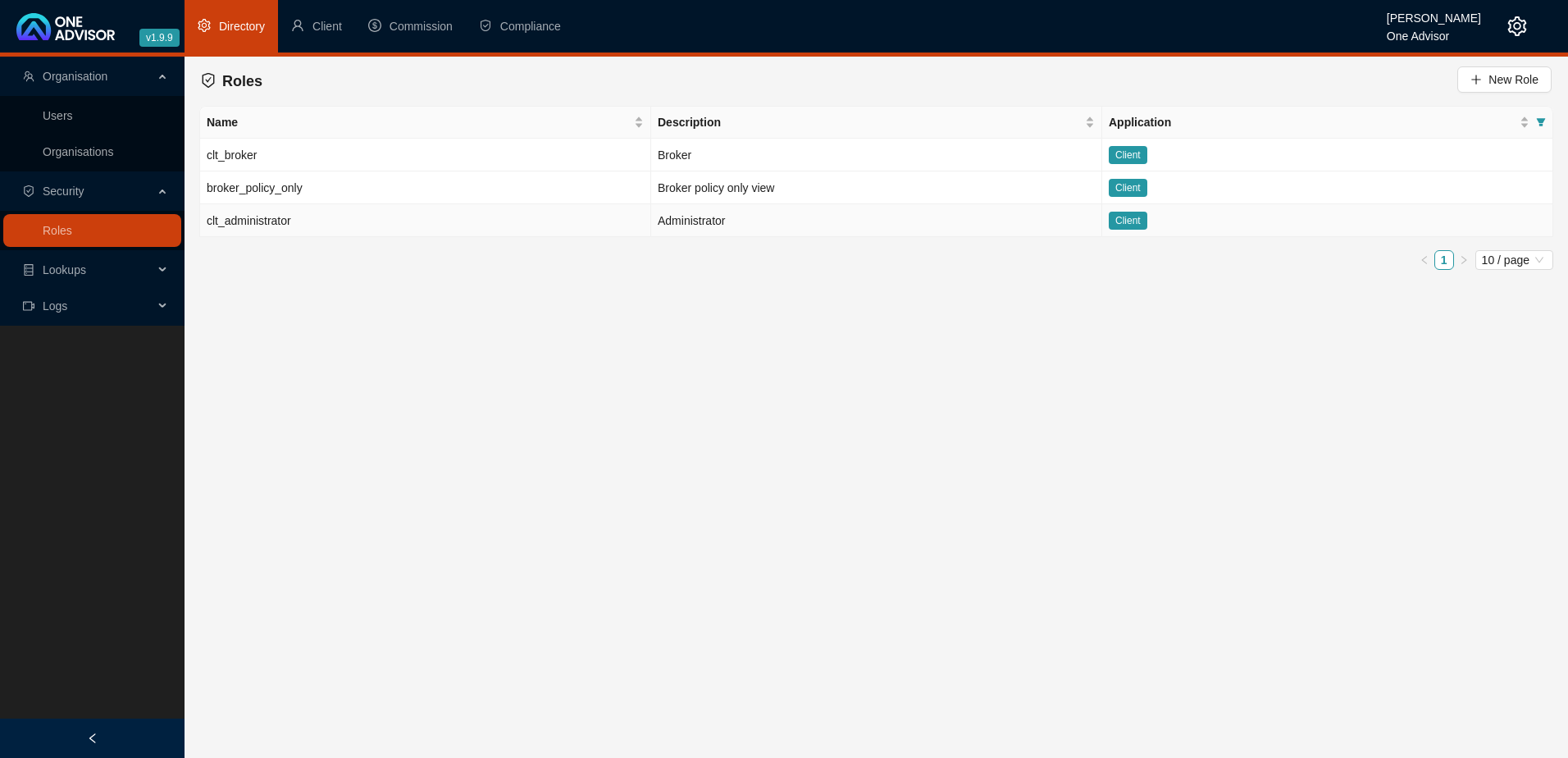
click at [409, 221] on td "clt_administrator" at bounding box center [425, 220] width 451 height 33
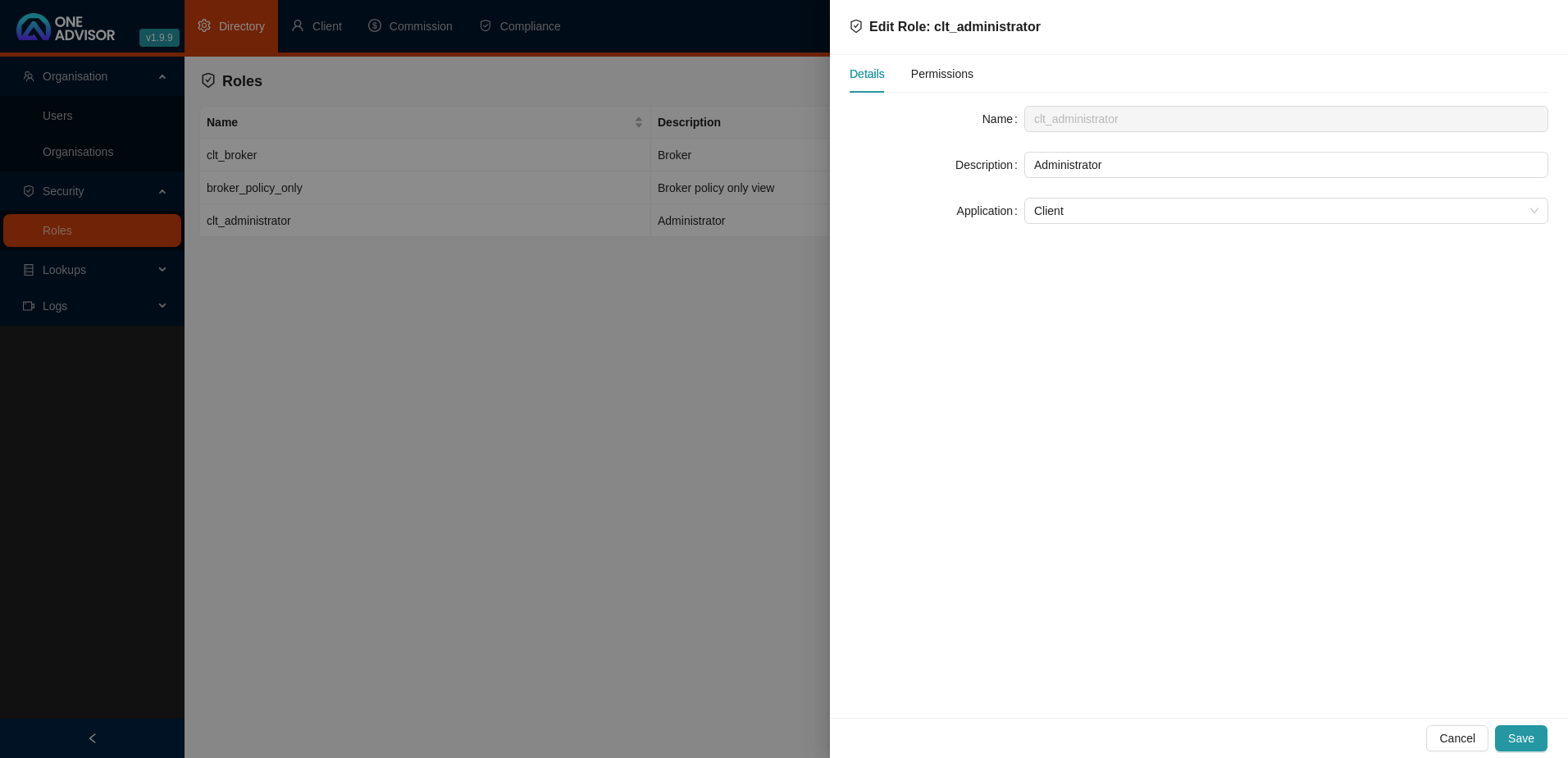
click at [940, 73] on span "Permissions" at bounding box center [942, 74] width 62 height 12
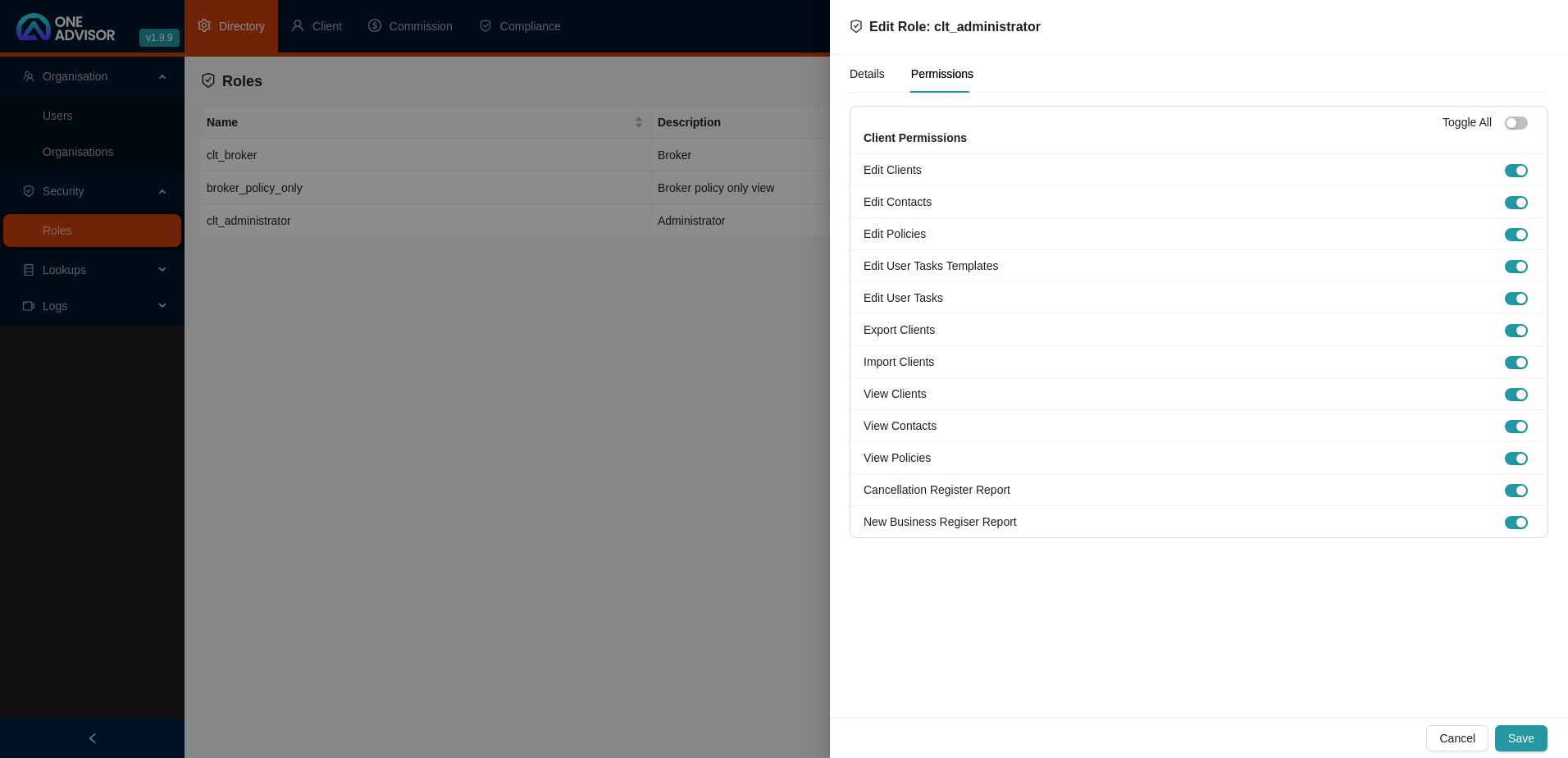
click at [561, 343] on div at bounding box center [784, 379] width 1568 height 758
